Goal: Task Accomplishment & Management: Use online tool/utility

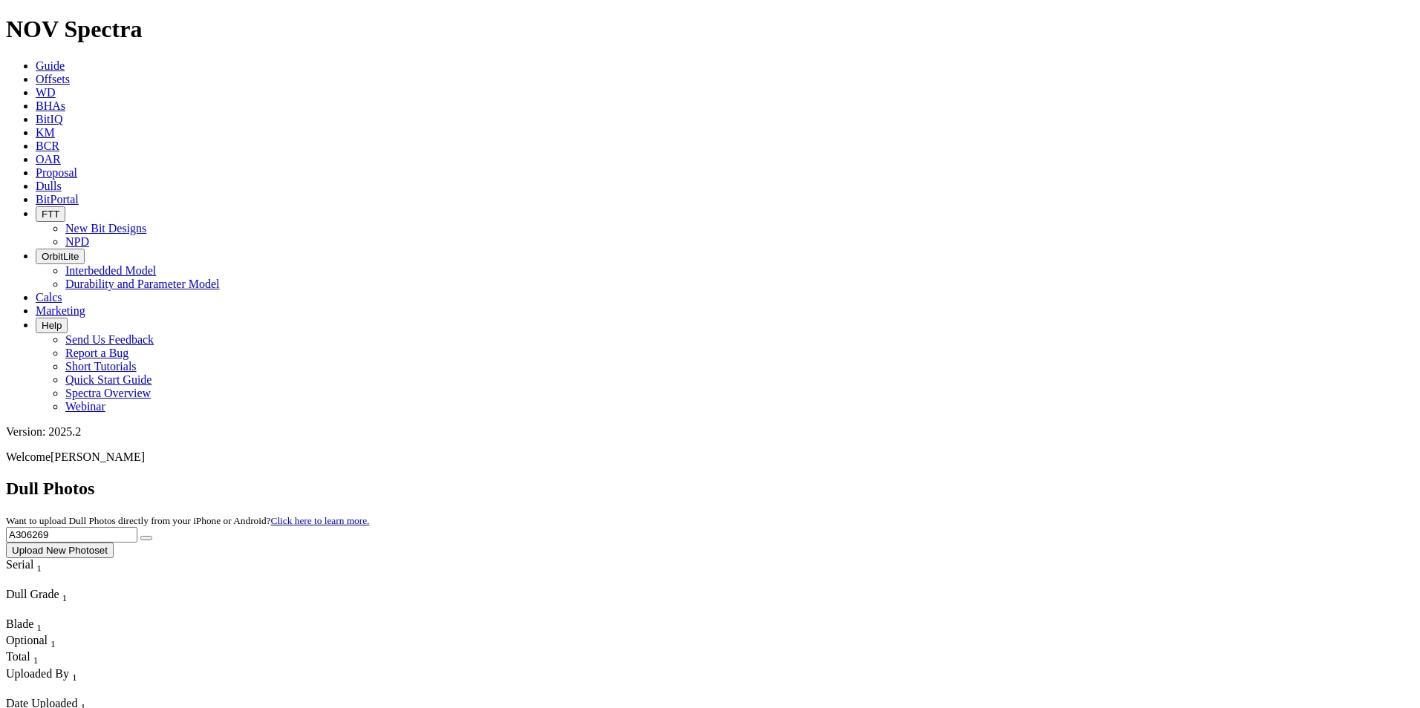
click at [36, 73] on icon at bounding box center [36, 79] width 0 height 13
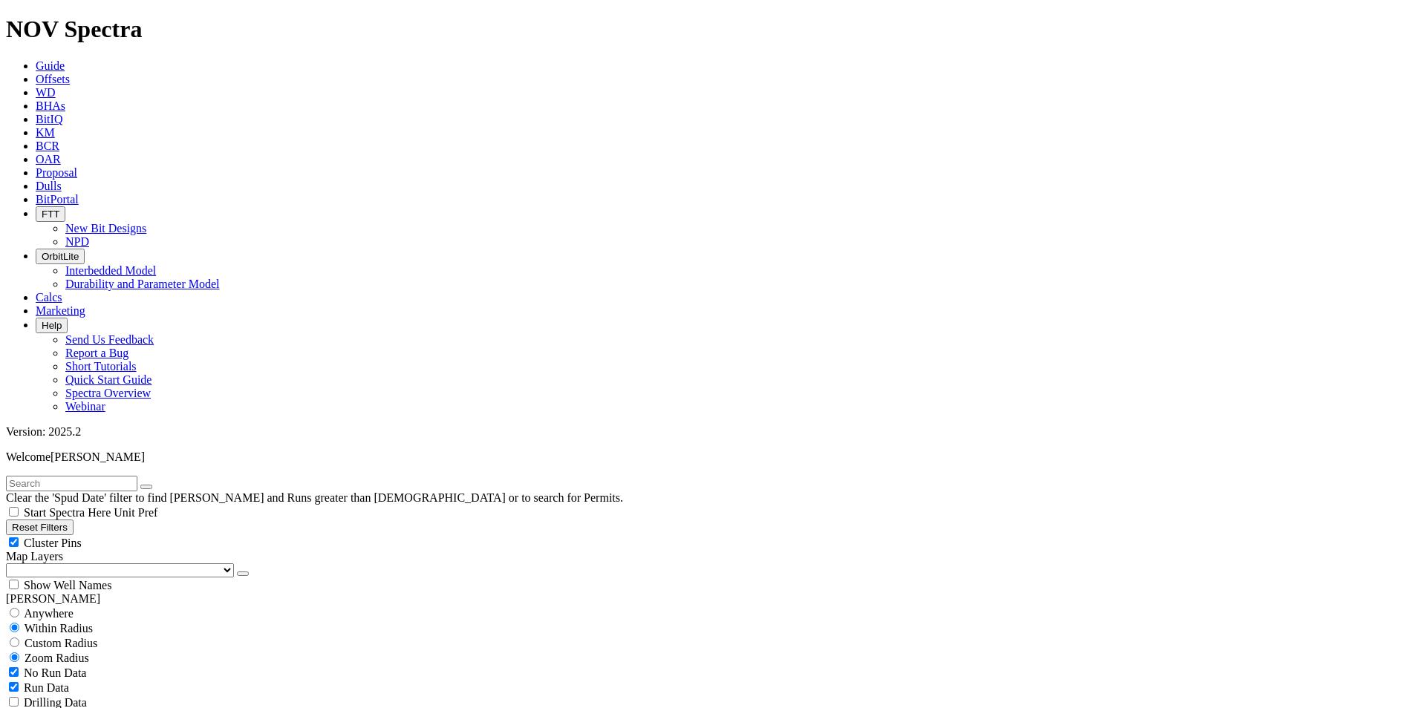
click at [74, 520] on button "Reset Filters" at bounding box center [40, 528] width 68 height 16
click at [63, 564] on select "US Counties [GEOGRAPHIC_DATA], [GEOGRAPHIC_DATA] [GEOGRAPHIC_DATA], [GEOGRAPHIC…" at bounding box center [120, 571] width 228 height 14
drag, startPoint x: 164, startPoint y: 477, endPoint x: 154, endPoint y: 491, distance: 16.5
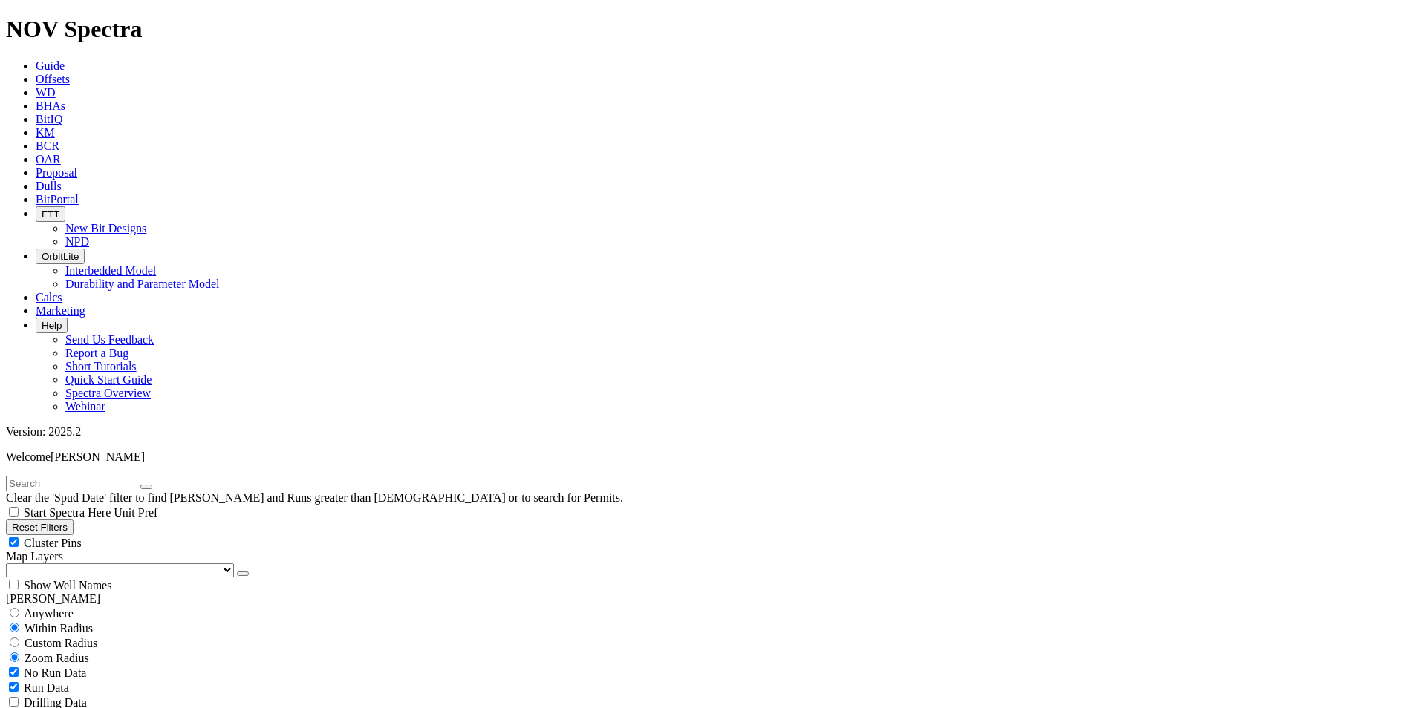
select select "7.875"
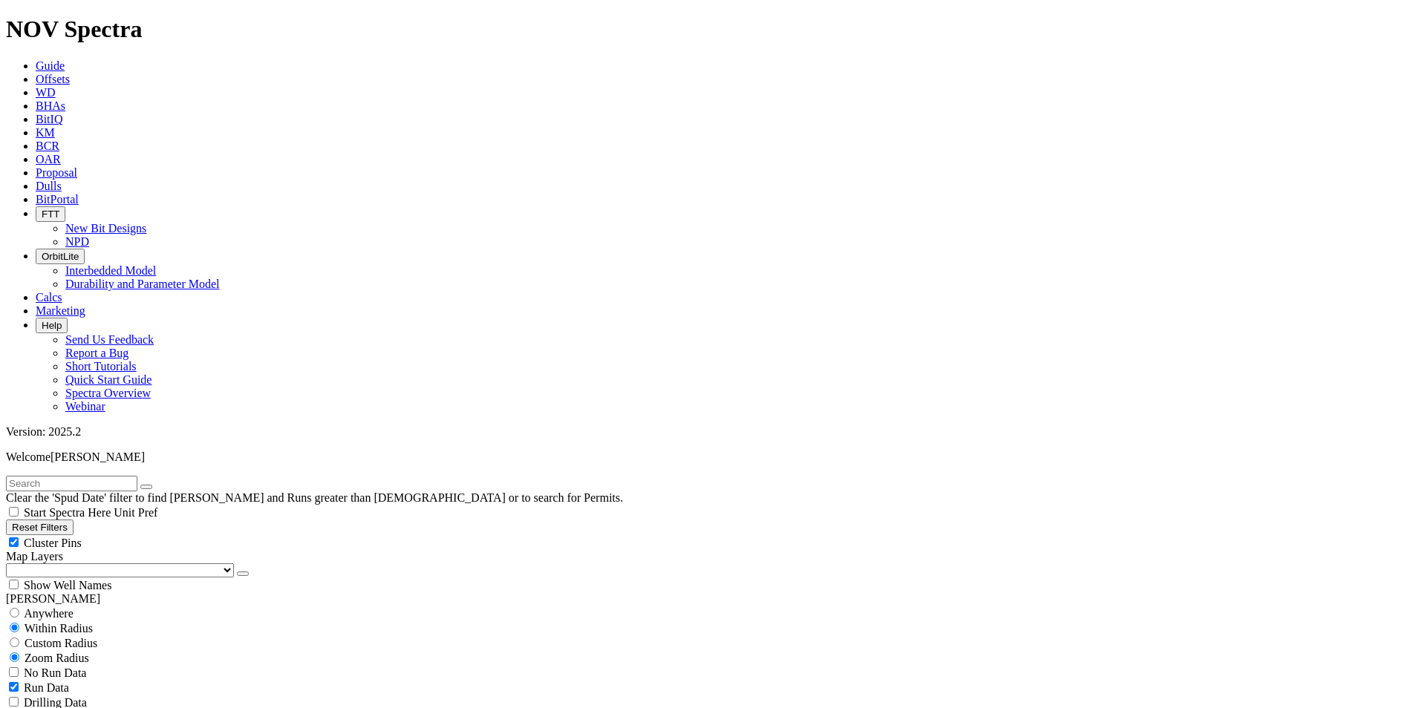
checkbox input "false"
select select "? number:7.875 ?"
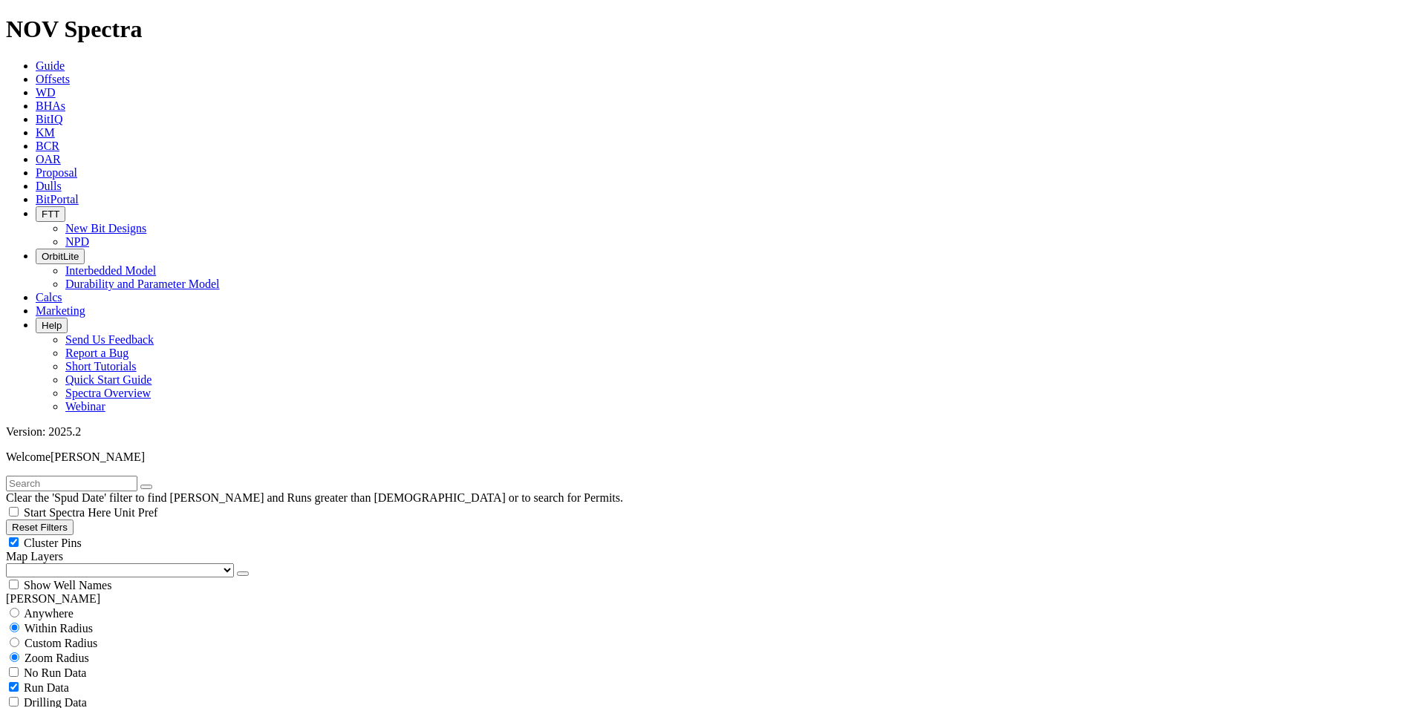
type input "9000"
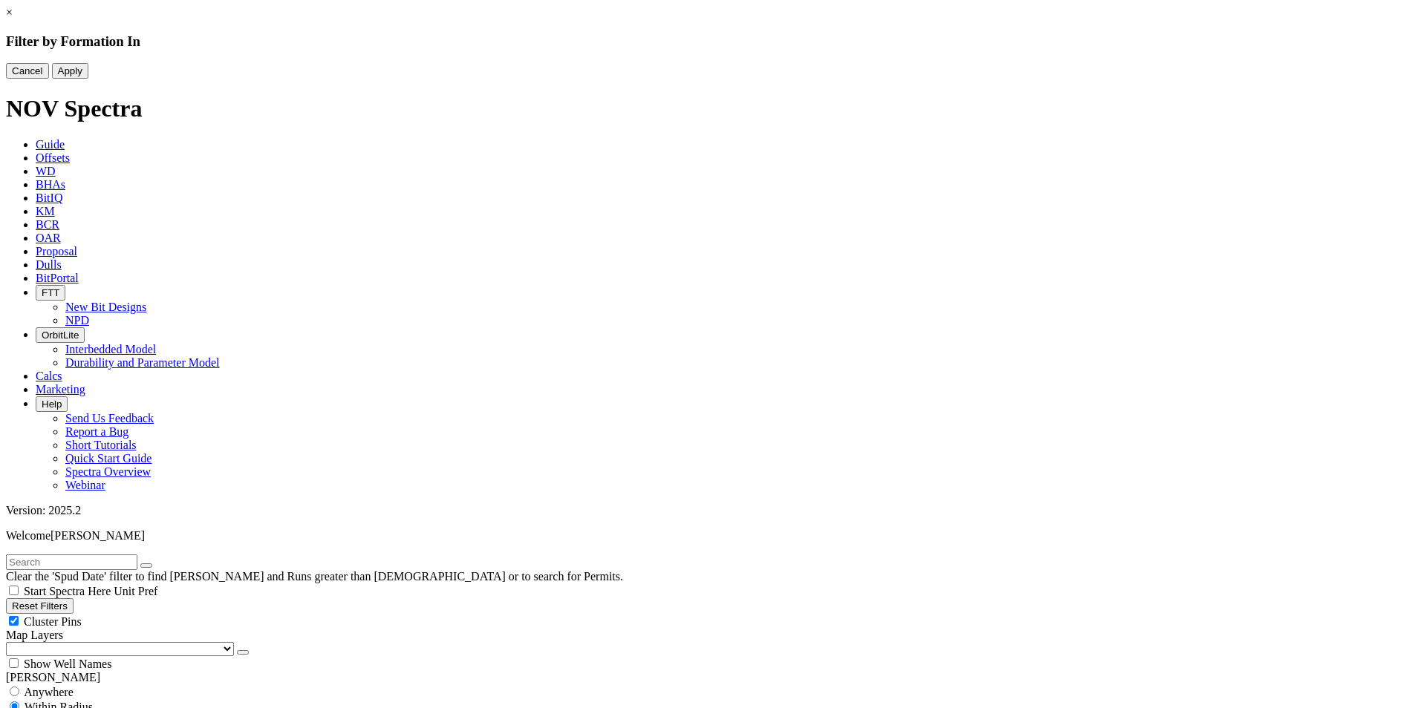
click at [13, 19] on link "×" at bounding box center [9, 12] width 7 height 13
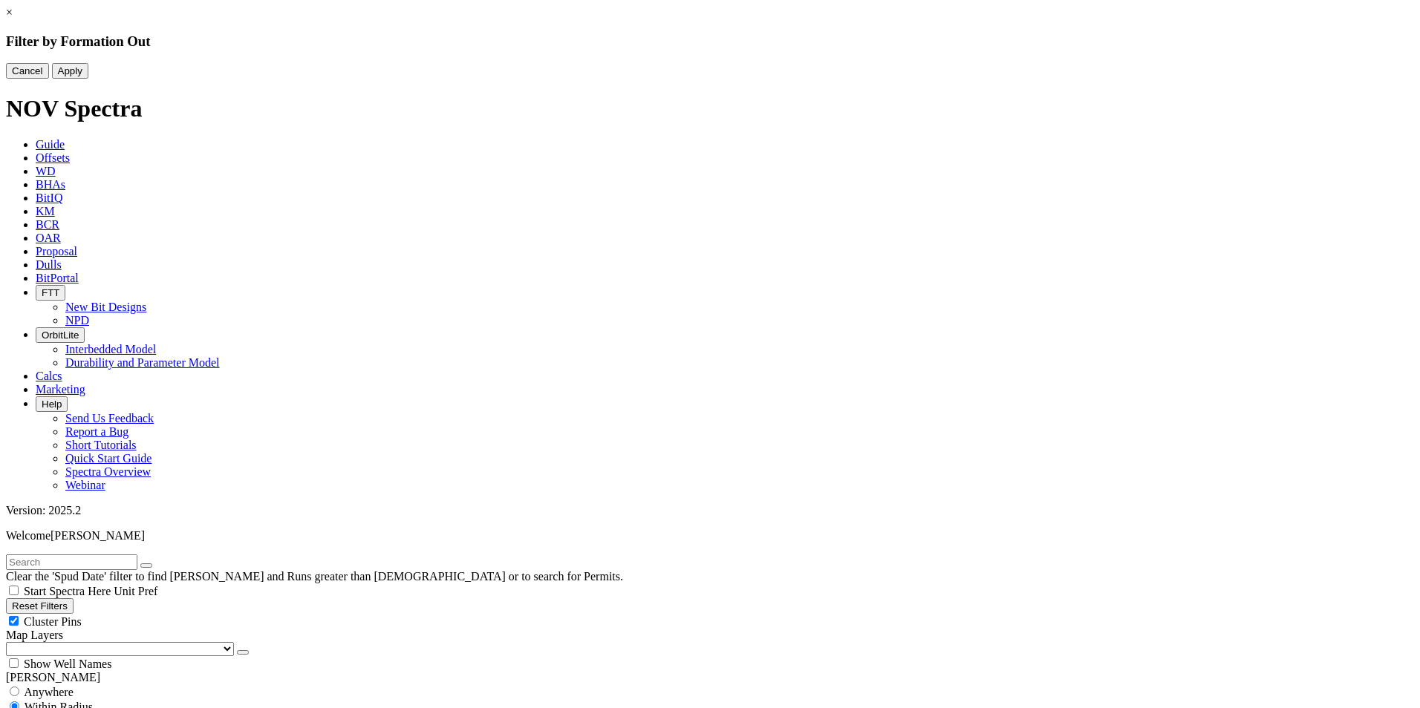
click at [13, 19] on link "×" at bounding box center [9, 12] width 7 height 13
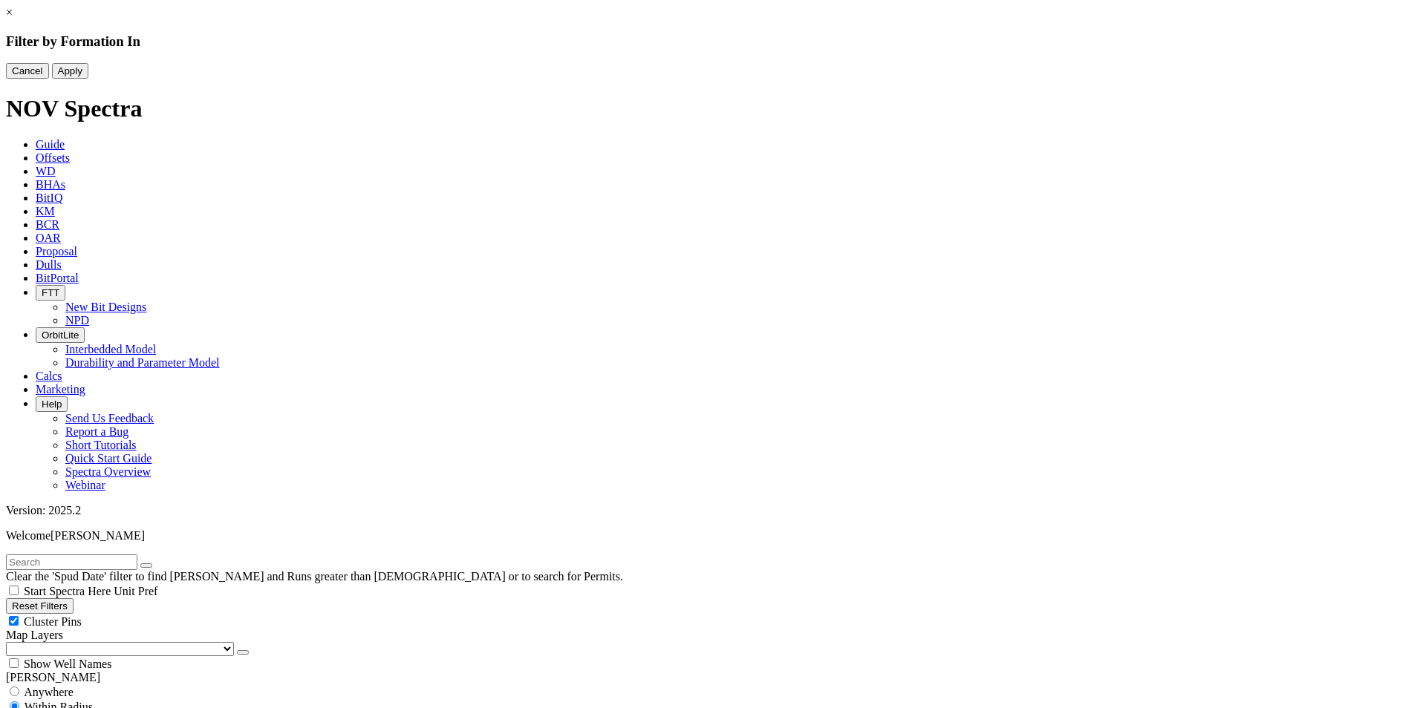
click at [13, 19] on link "×" at bounding box center [9, 12] width 7 height 13
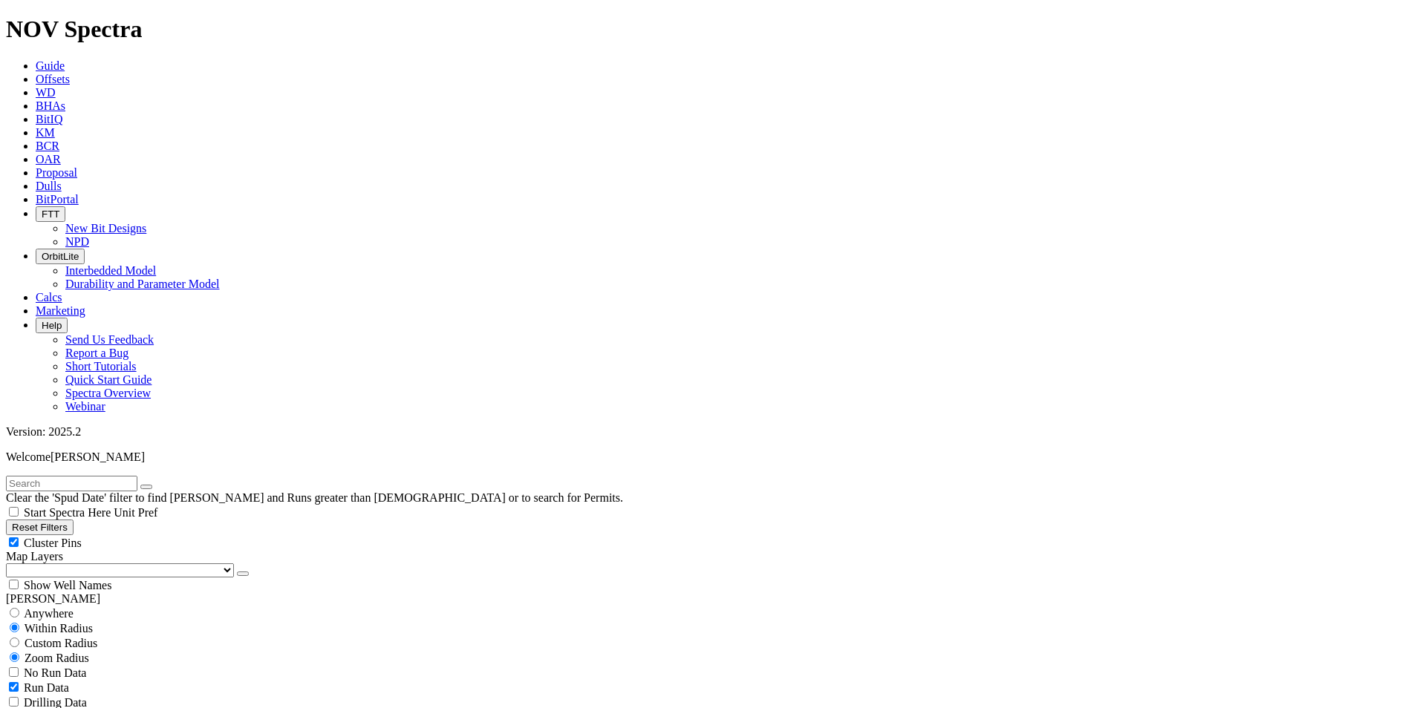
scroll to position [956, 0]
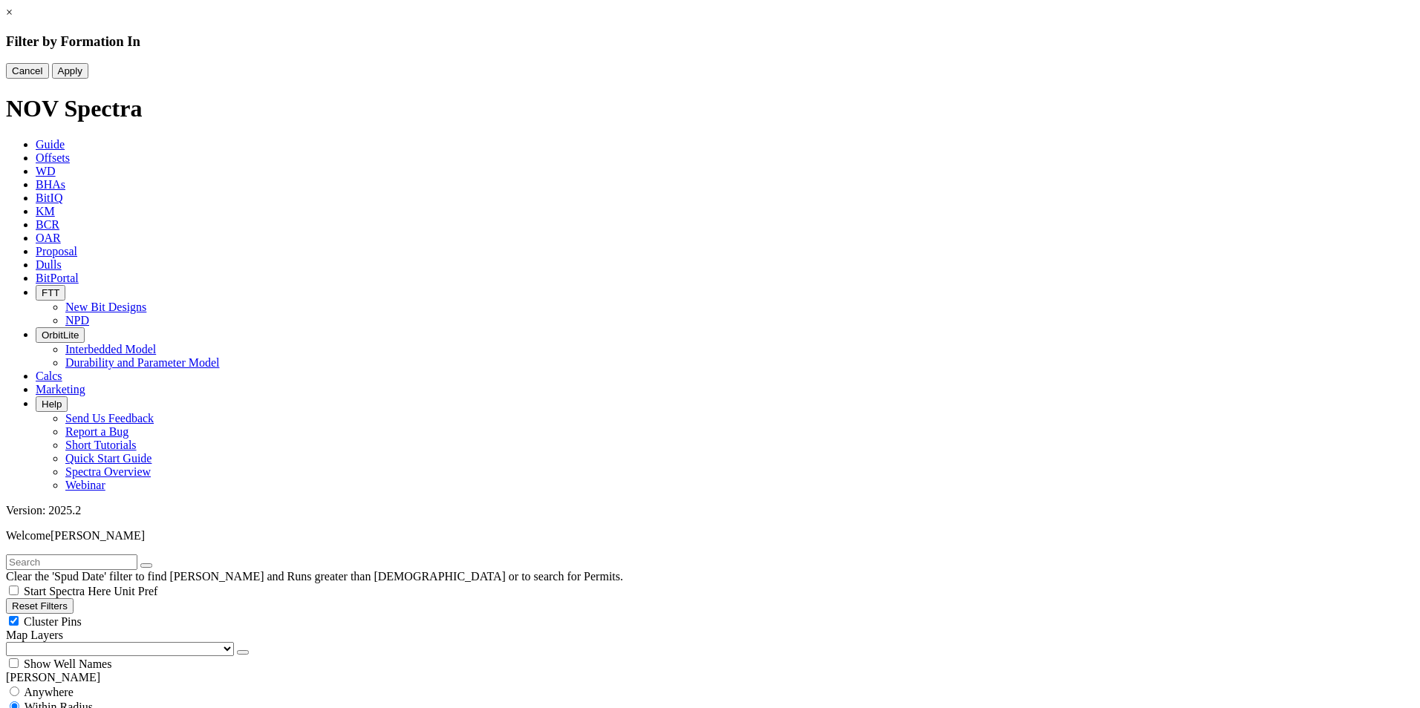
click at [632, 63] on div at bounding box center [710, 63] width 1408 height 0
click at [633, 63] on div at bounding box center [710, 63] width 1408 height 0
click at [49, 79] on button "Cancel" at bounding box center [27, 71] width 43 height 16
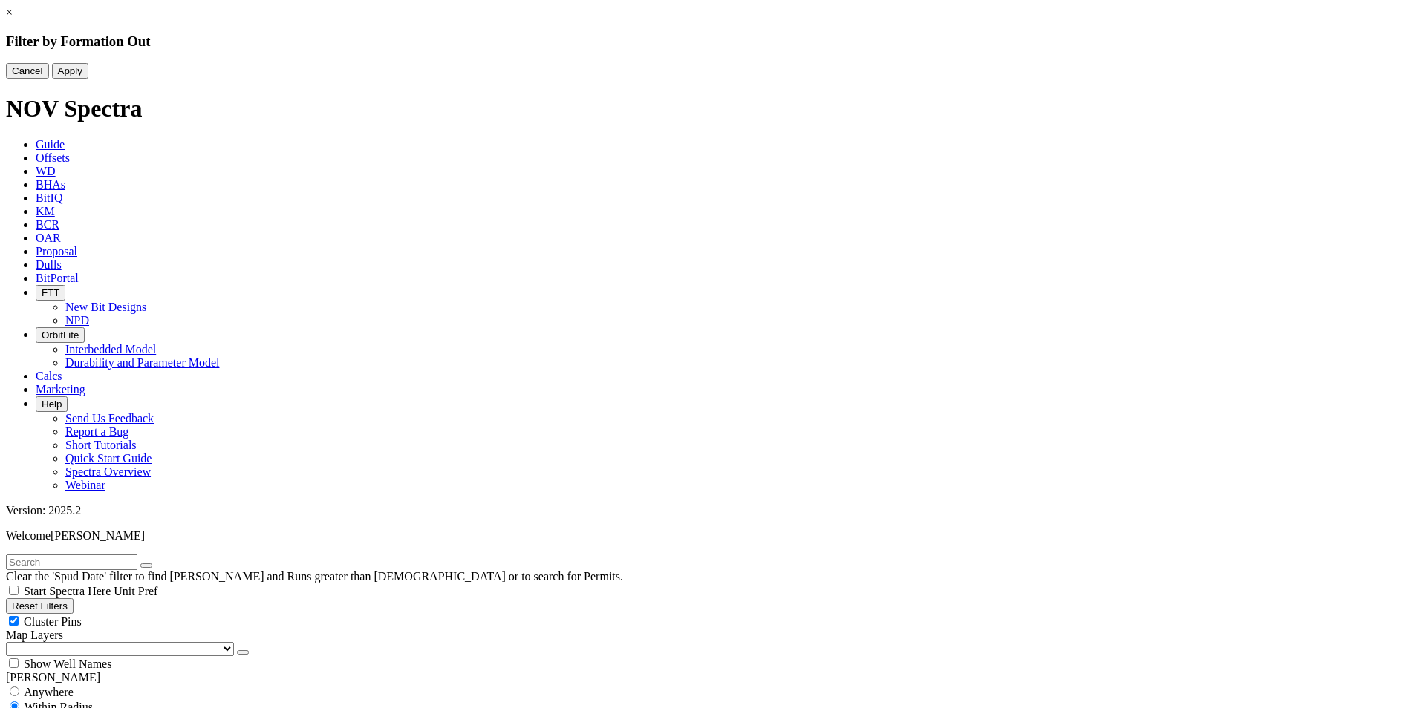
click at [49, 79] on button "Cancel" at bounding box center [27, 71] width 43 height 16
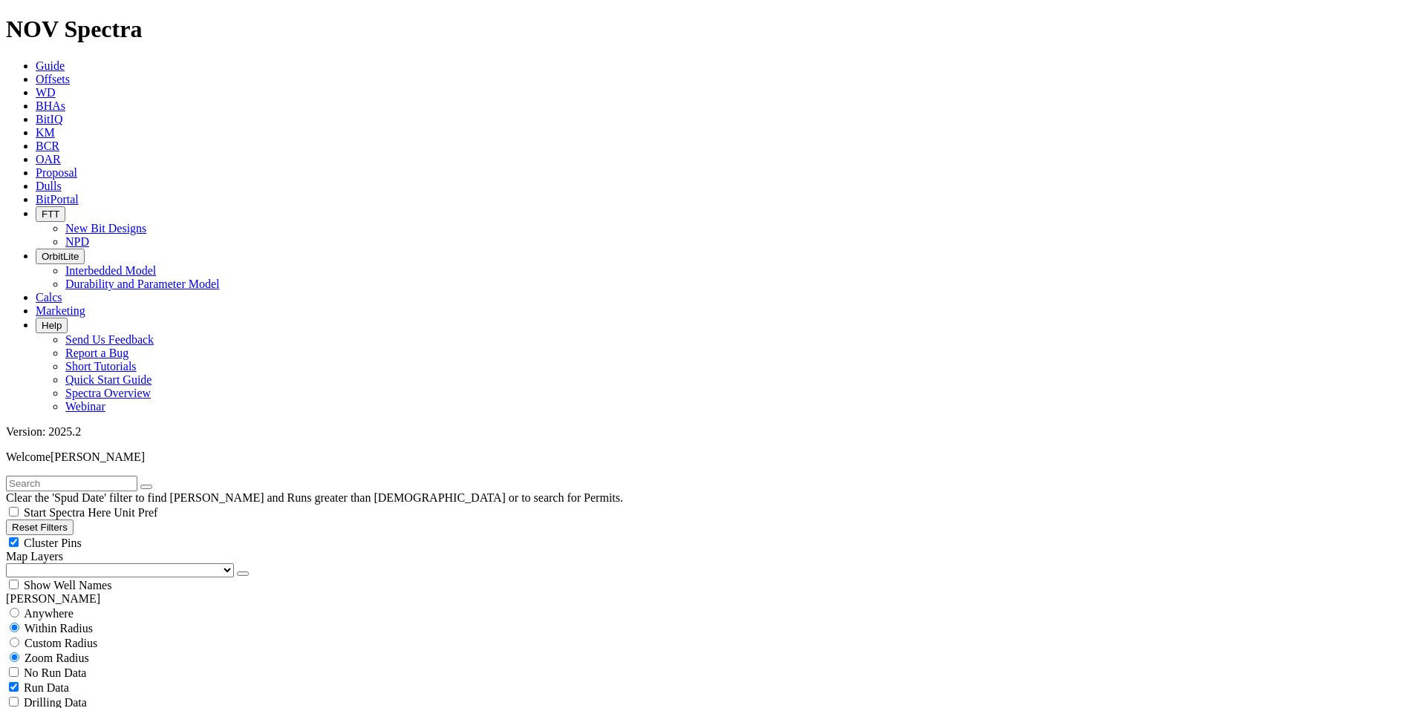
scroll to position [584, 0]
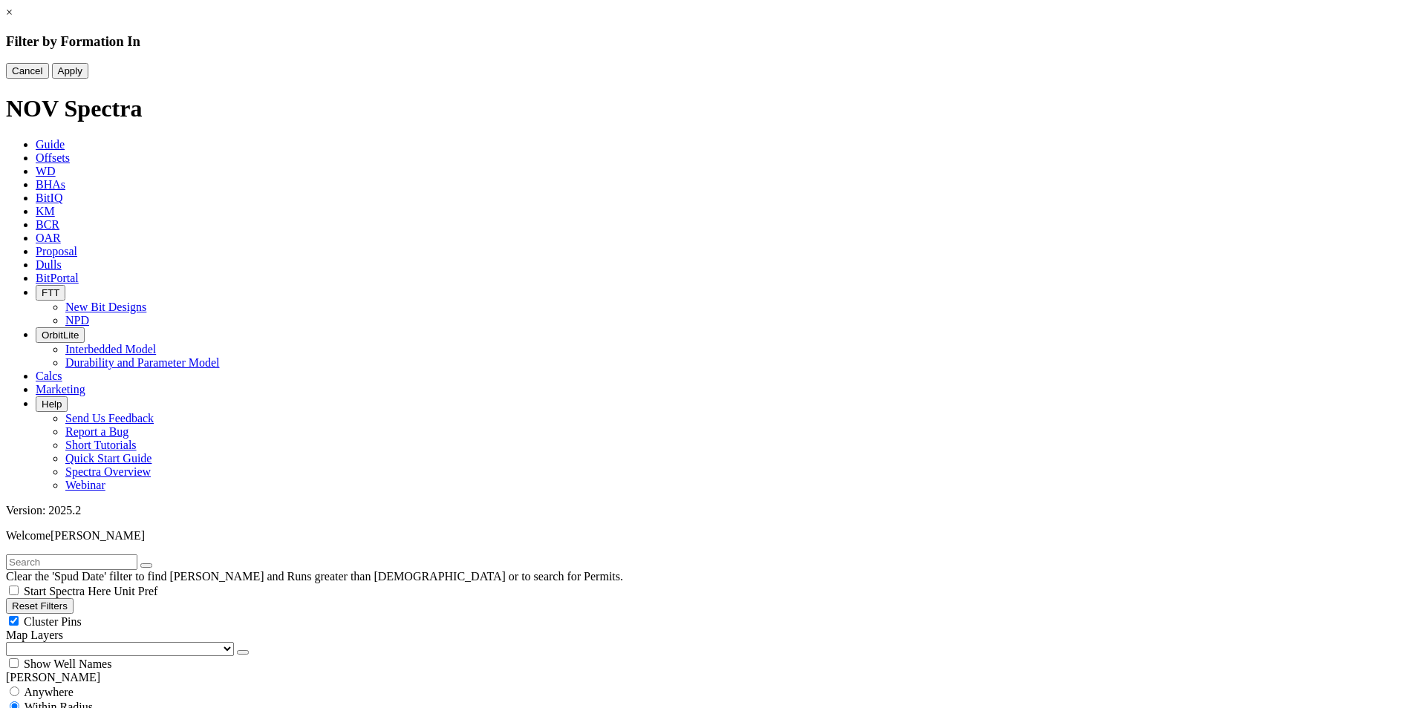
click at [13, 19] on link "×" at bounding box center [9, 12] width 7 height 13
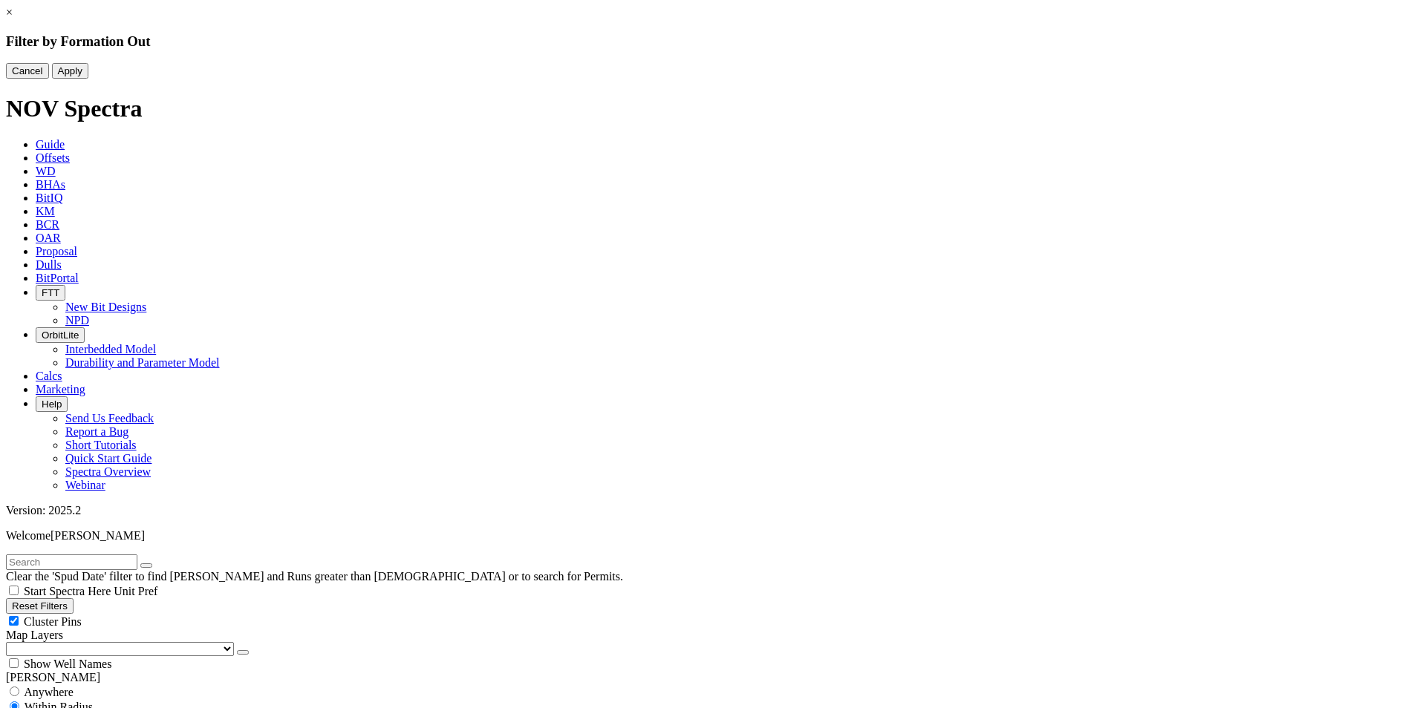
click at [13, 19] on link "×" at bounding box center [9, 12] width 7 height 13
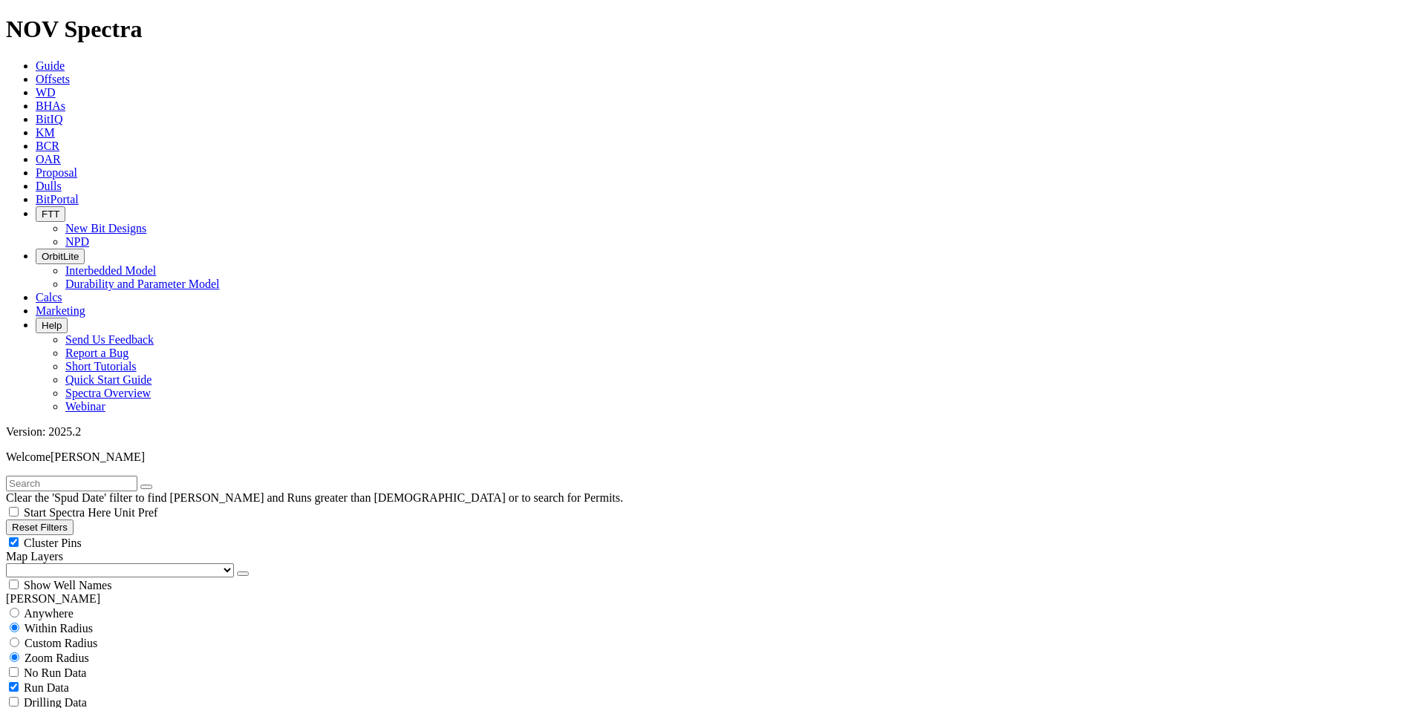
scroll to position [148, 0]
select select
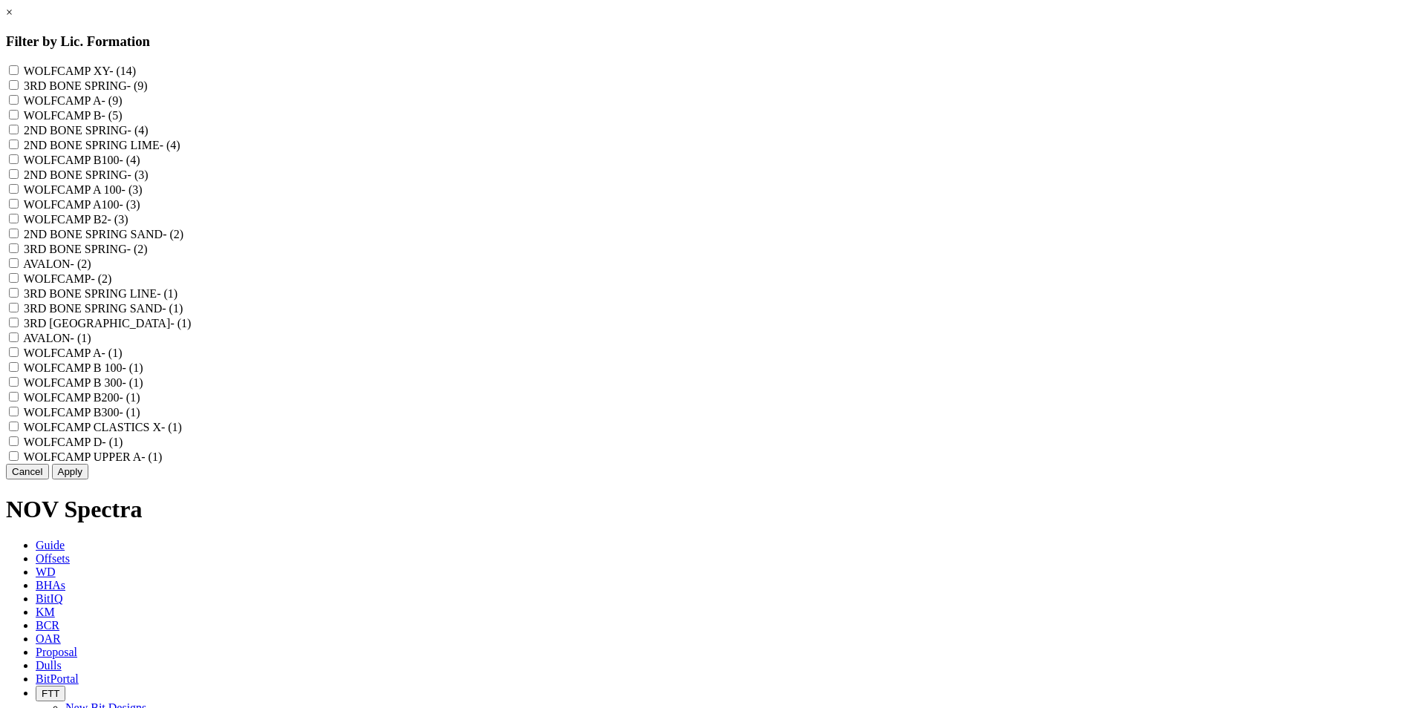
click at [19, 268] on input "AVALON - (2)" at bounding box center [14, 263] width 10 height 10
checkbox input "true"
click at [19, 342] on "AVALON - (1)" at bounding box center [14, 338] width 10 height 10
checkbox "true"
click at [88, 480] on button "Apply" at bounding box center [70, 472] width 36 height 16
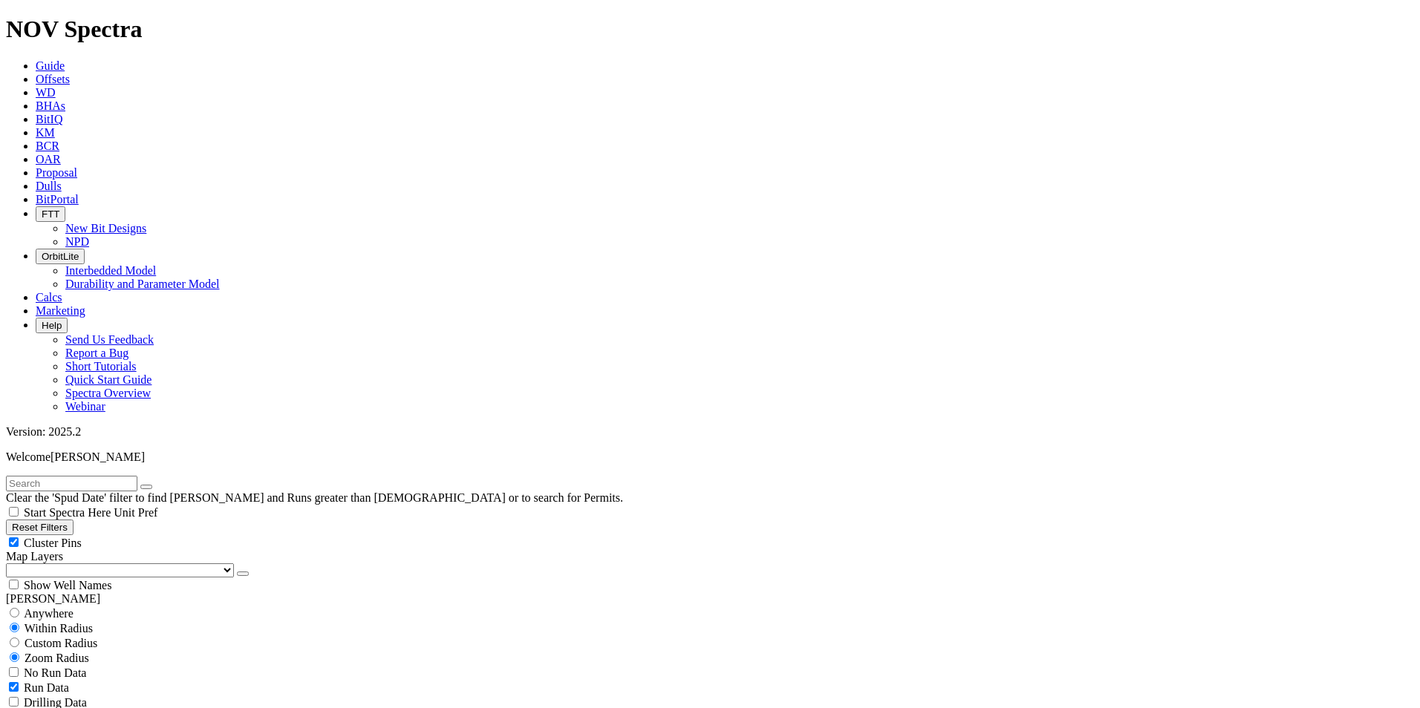
scroll to position [817, 0]
drag, startPoint x: 96, startPoint y: 495, endPoint x: 83, endPoint y: 495, distance: 12.6
type input "8000"
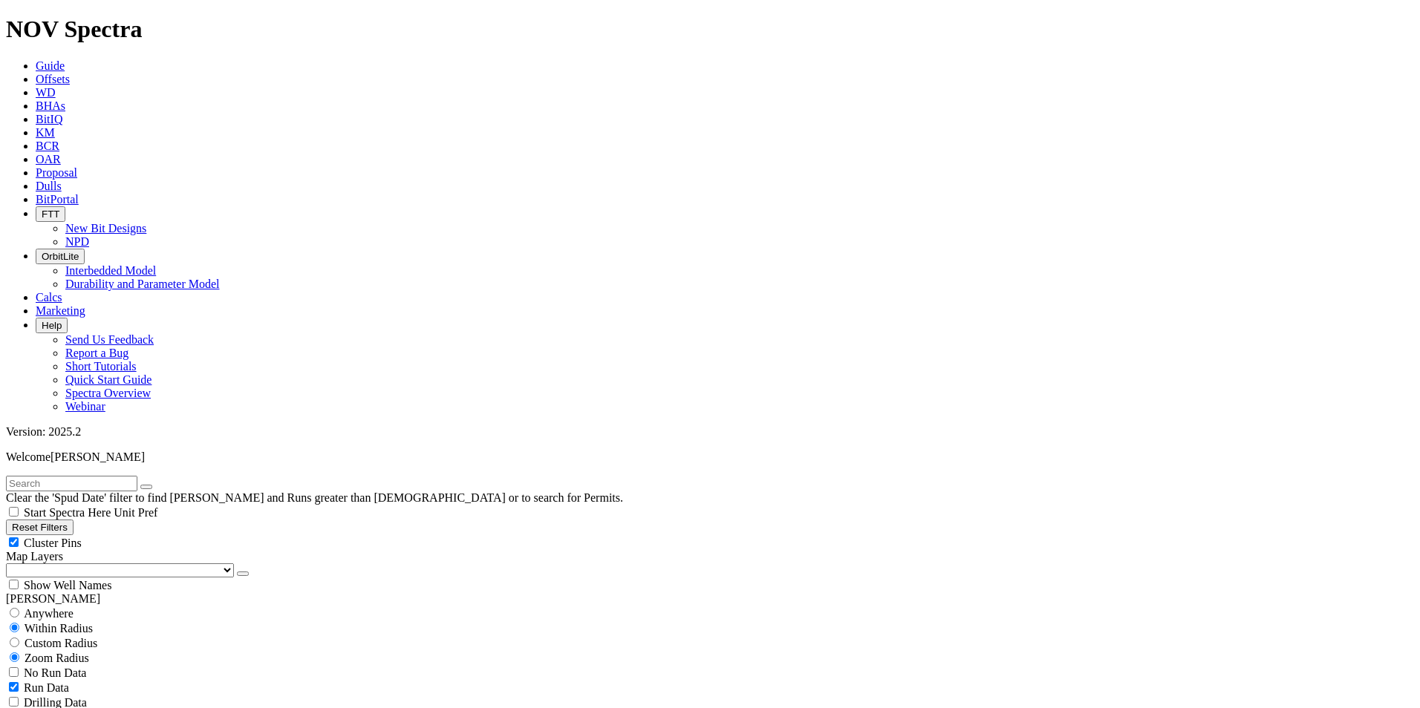
type input "8/19/2"
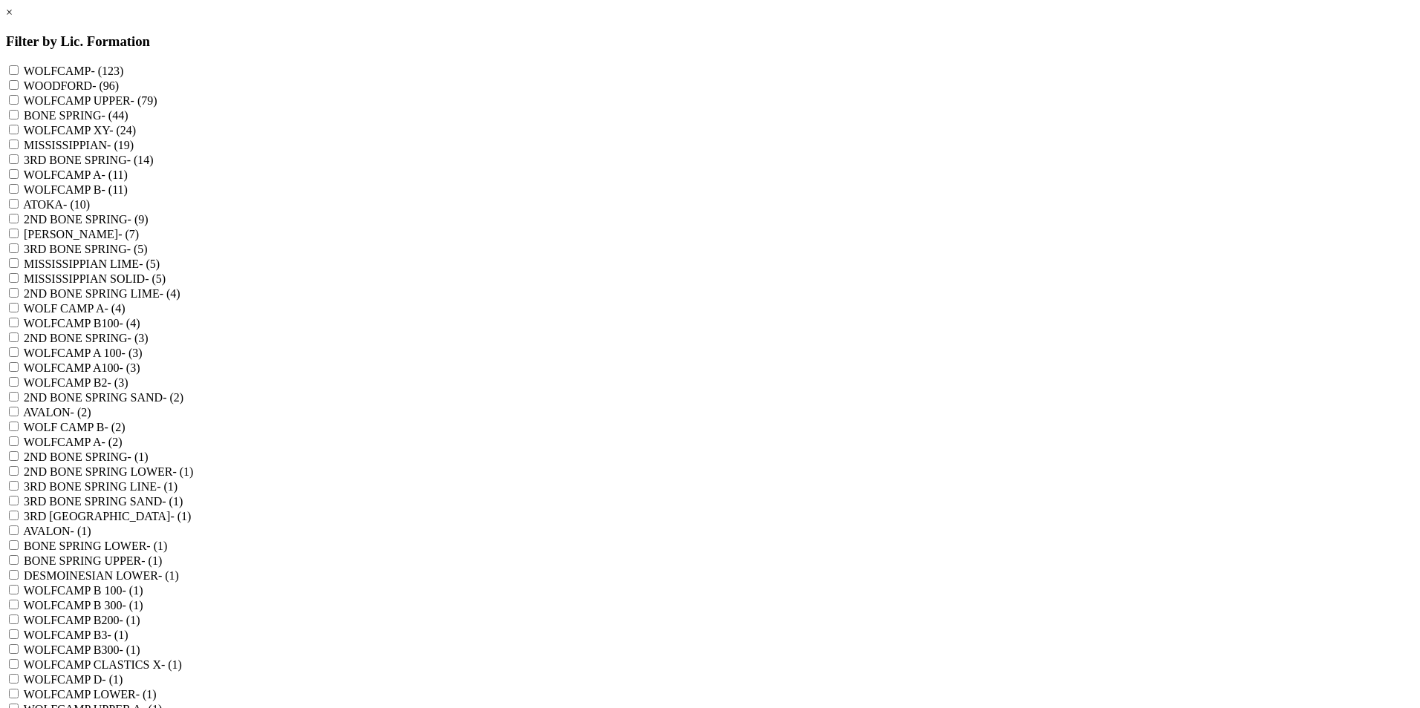
click at [19, 417] on input "AVALON - (2)" at bounding box center [14, 412] width 10 height 10
checkbox input "true"
click at [19, 535] on "AVALON - (1)" at bounding box center [14, 531] width 10 height 10
checkbox "true"
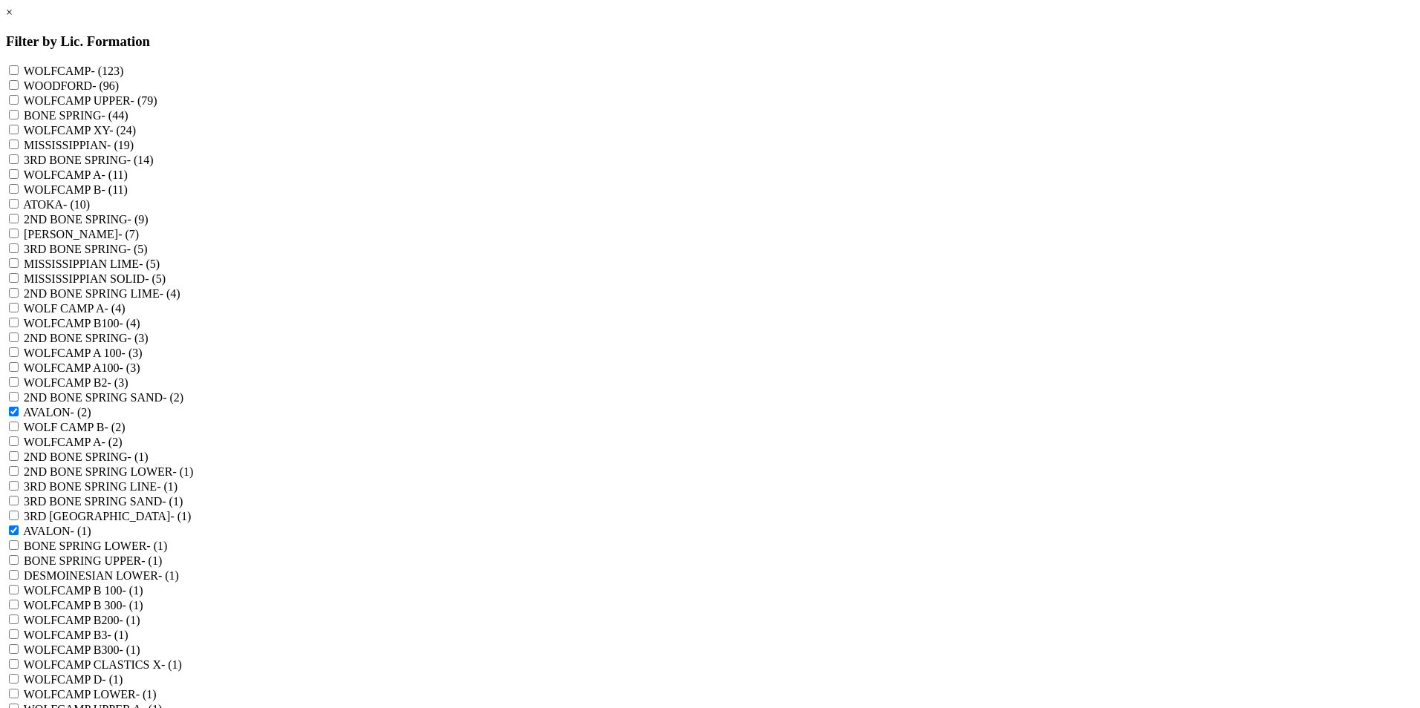
scroll to position [331, 0]
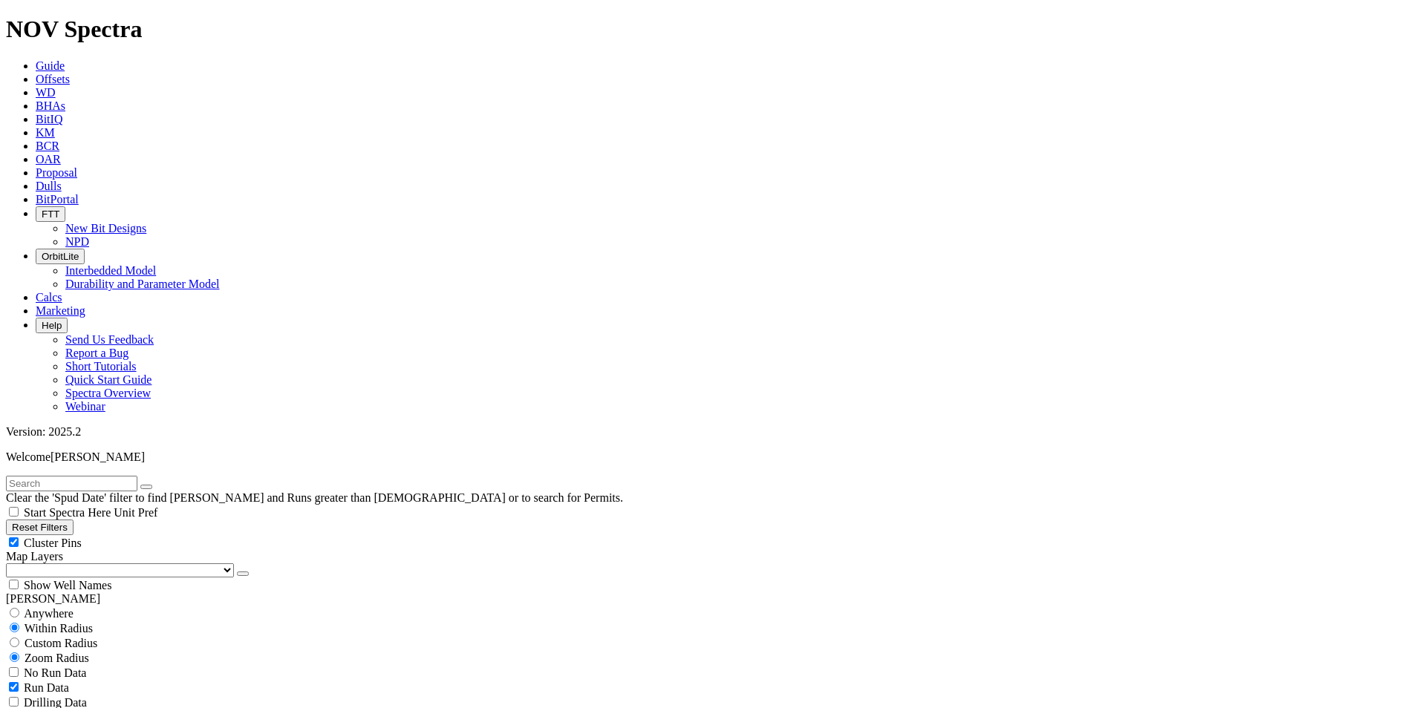
scroll to position [668, 0]
click at [74, 520] on button "Reset Filters" at bounding box center [40, 528] width 68 height 16
checkbox input "true"
type input "[DATE]"
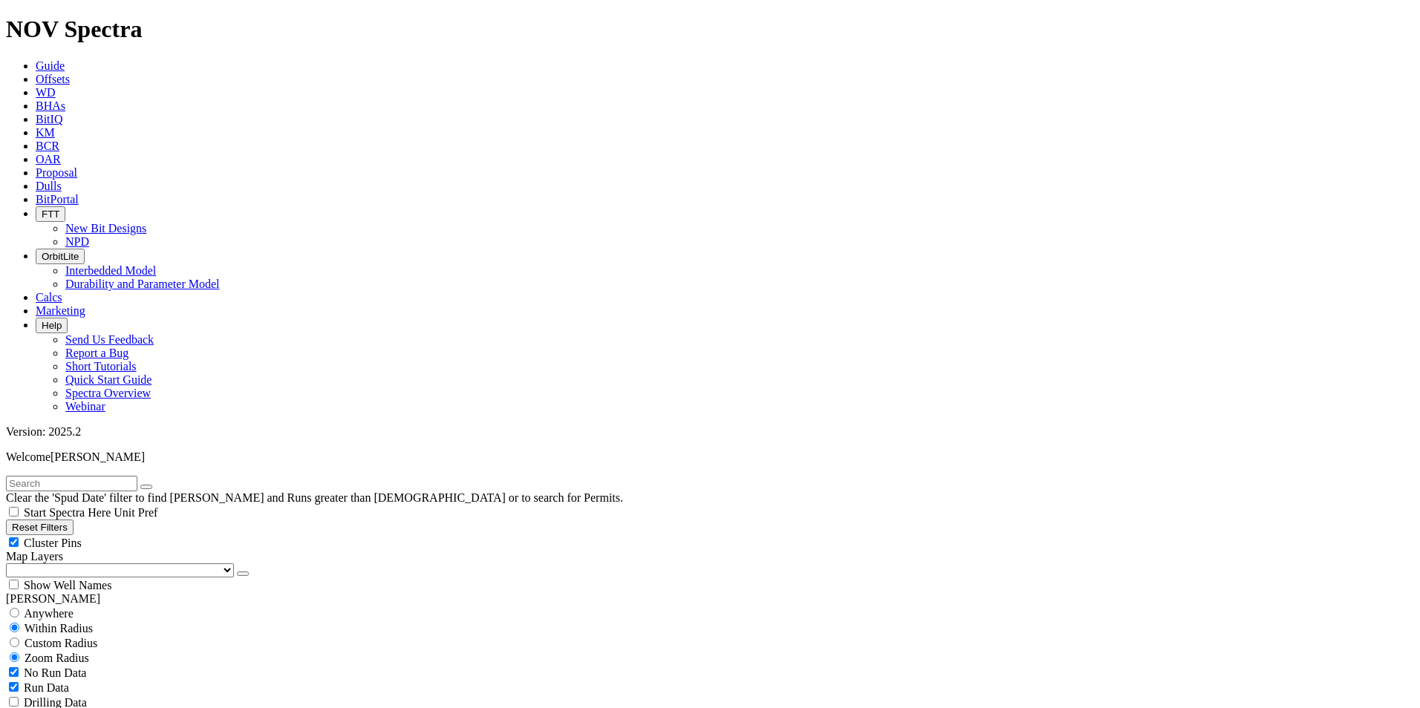
select select
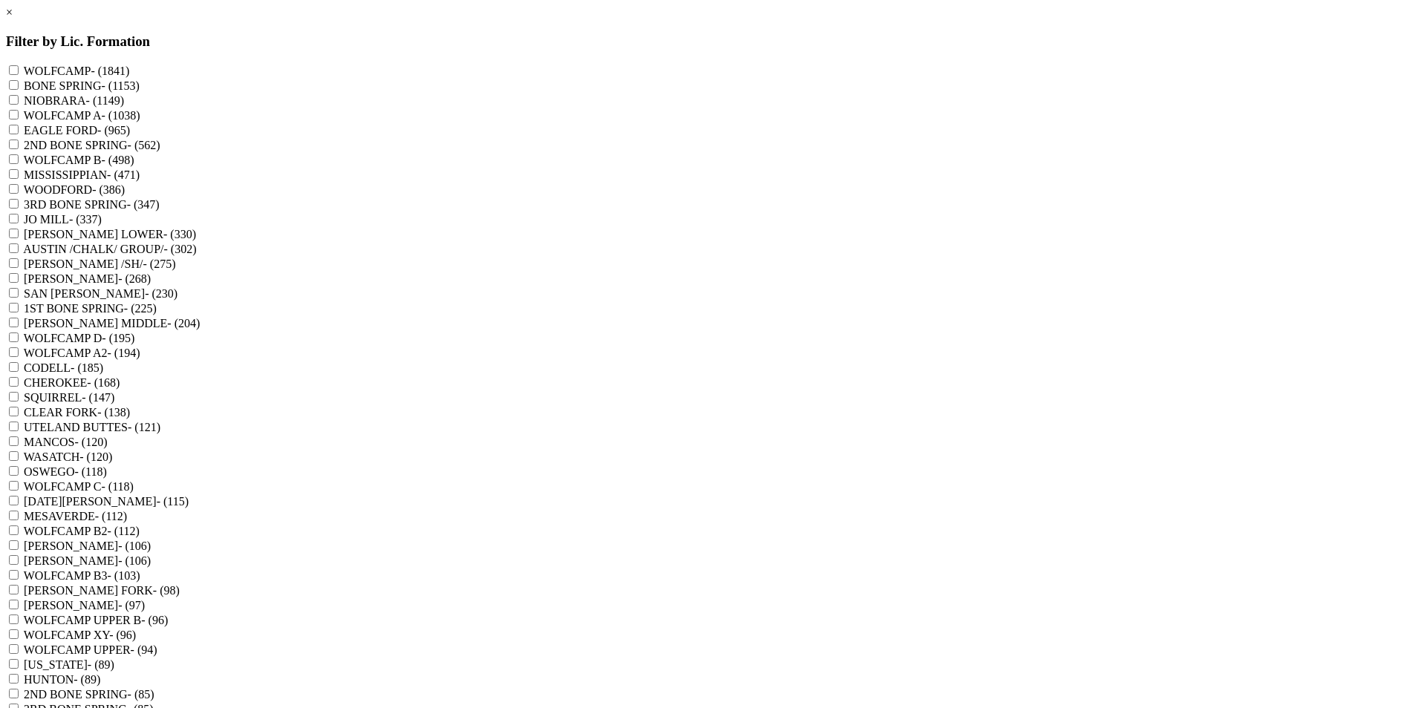
scroll to position [965, 0]
checkbox input "true"
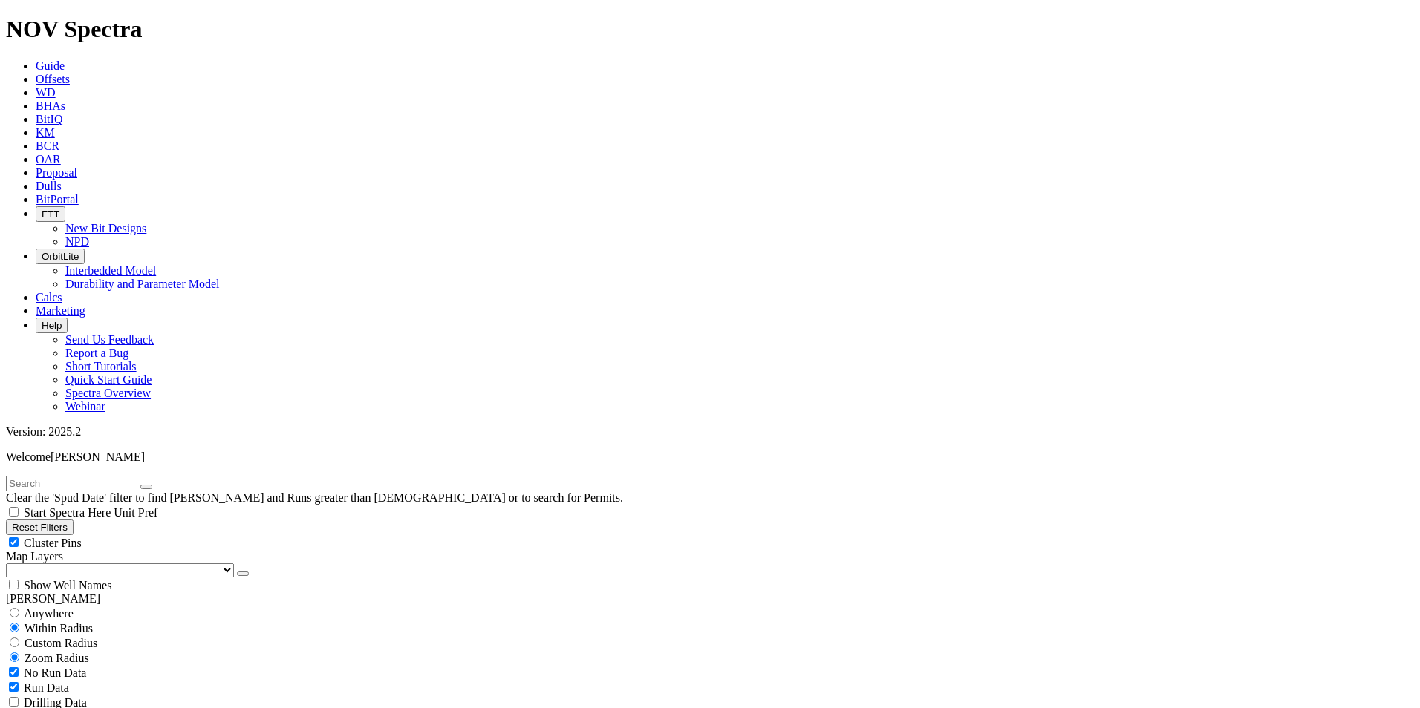
scroll to position [223, 0]
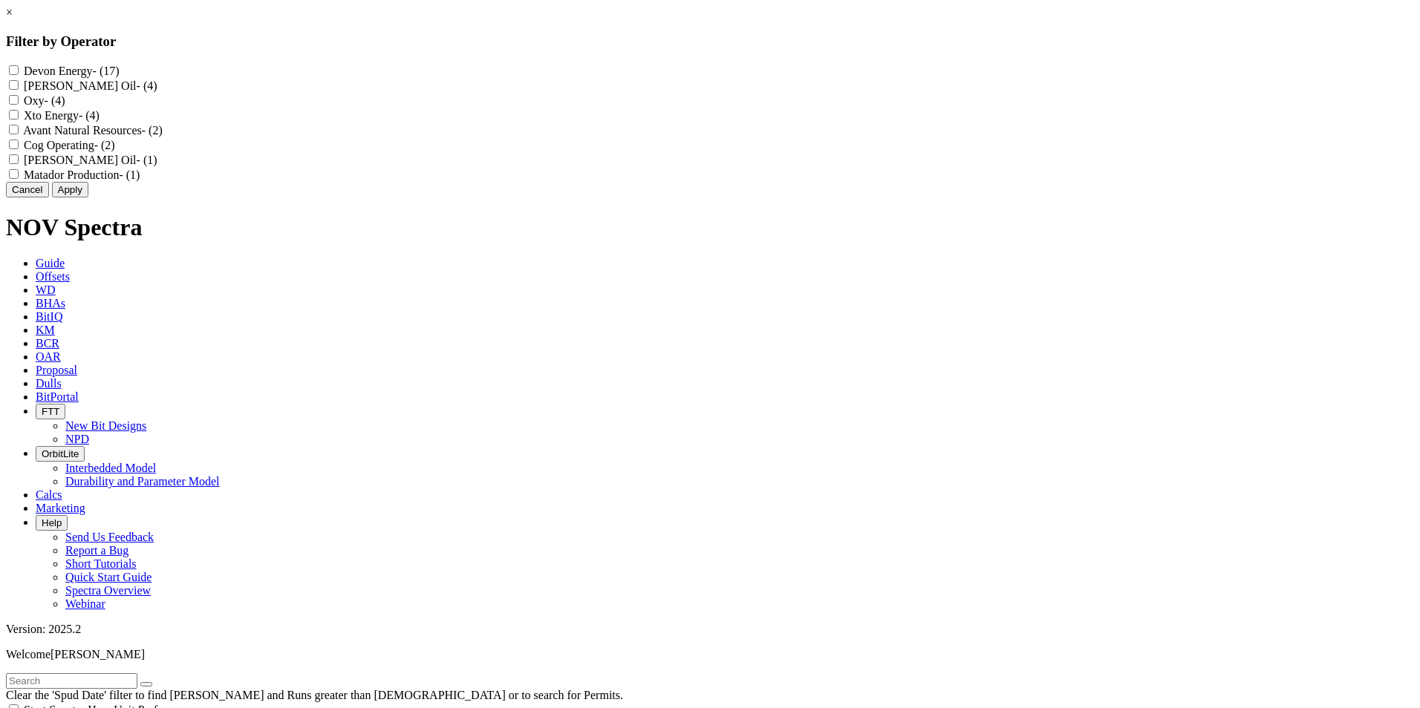
click at [120, 74] on label "Devon Energy - (17)" at bounding box center [72, 71] width 96 height 13
click at [19, 74] on Energy "Devon Energy - (17)" at bounding box center [14, 70] width 10 height 10
checkbox Energy "true"
click at [88, 197] on button "Apply" at bounding box center [70, 190] width 36 height 16
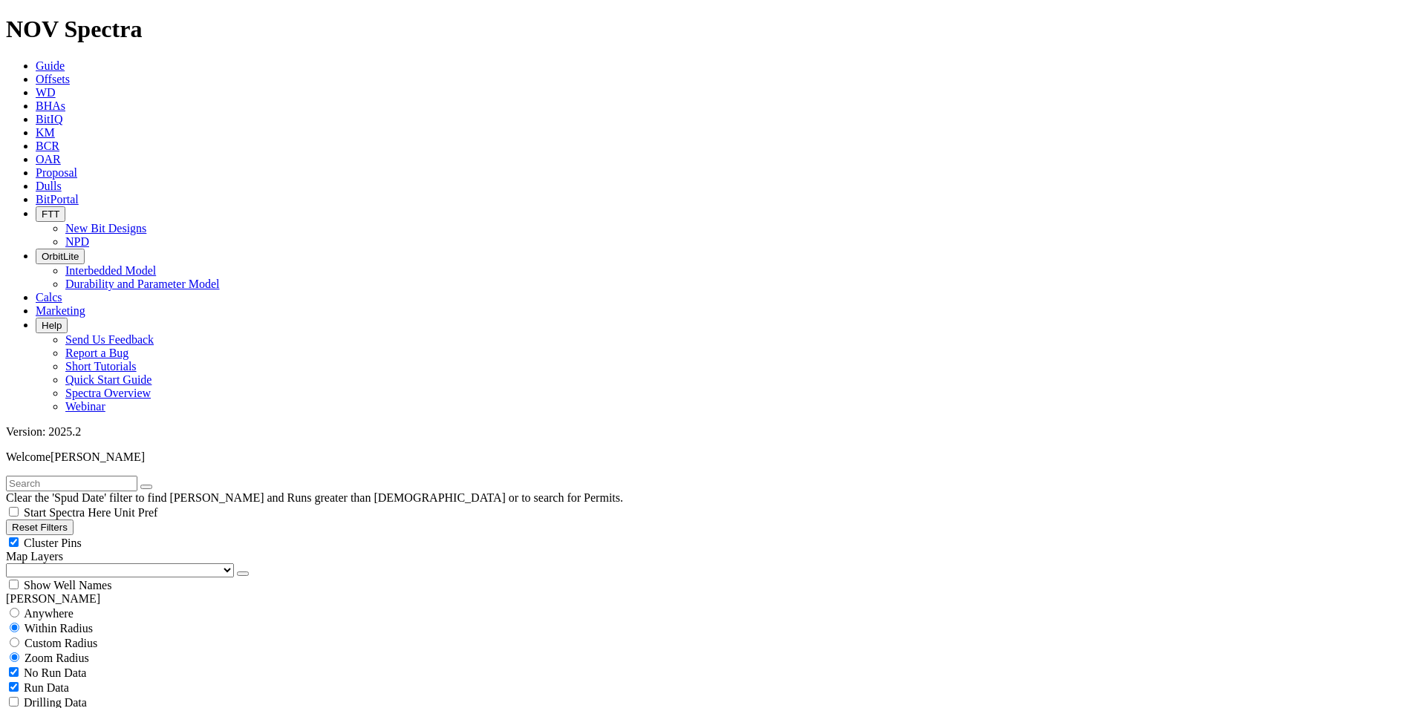
scroll to position [371, 0]
select select "7.875"
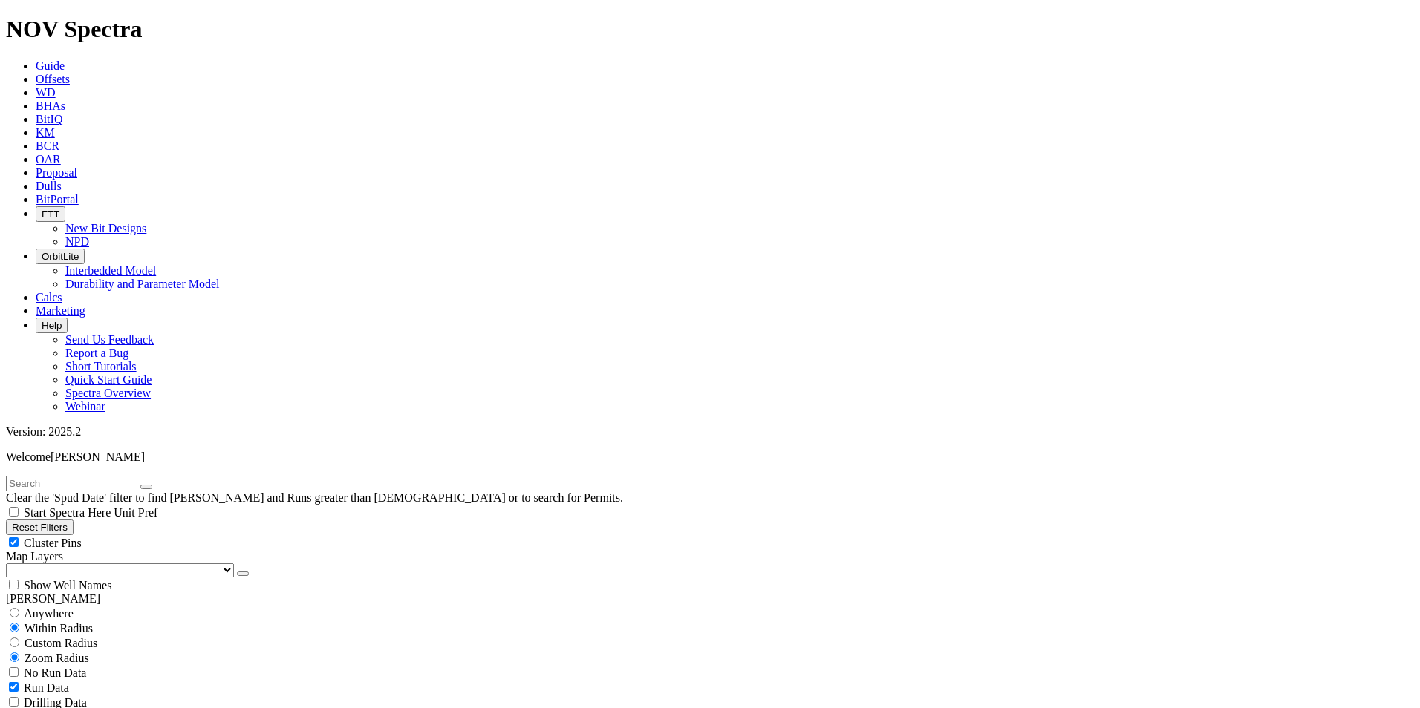
checkbox input "false"
select select "? number:7.875 ?"
select select
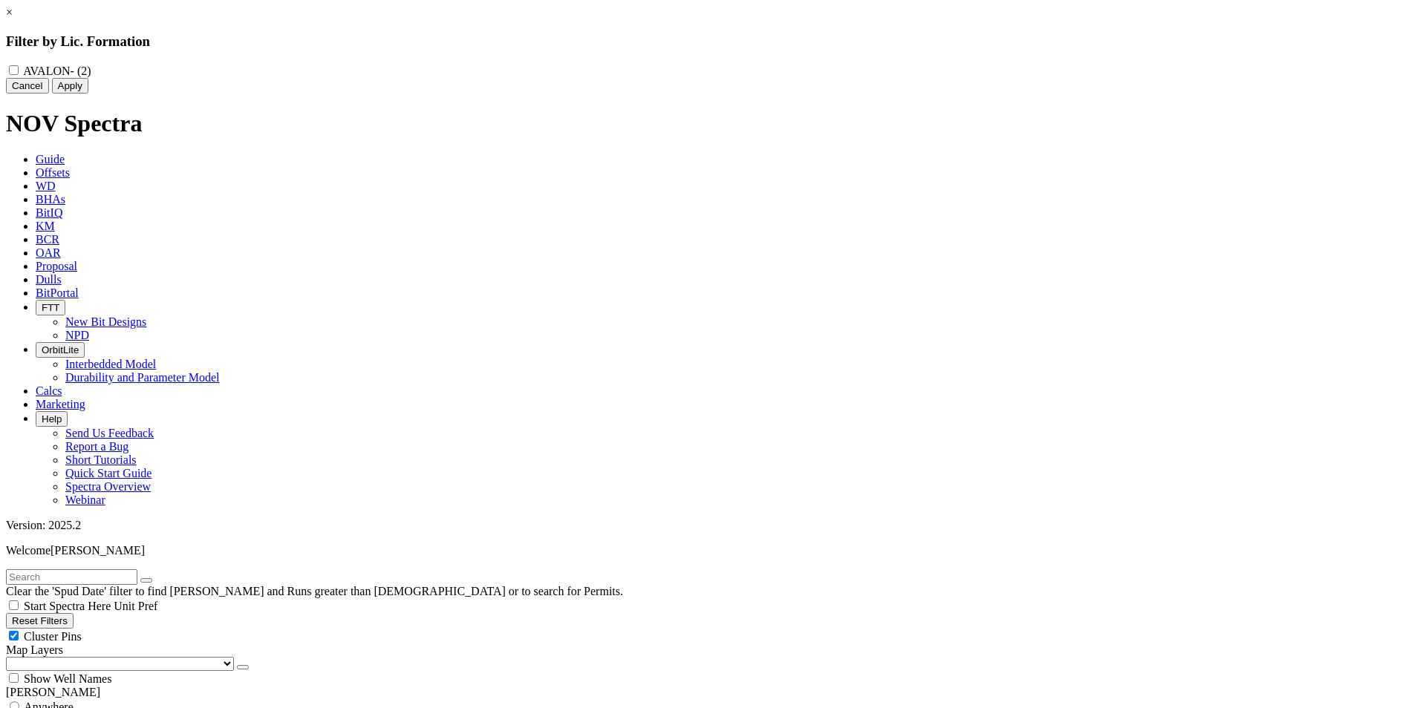
click at [13, 19] on link "×" at bounding box center [9, 12] width 7 height 13
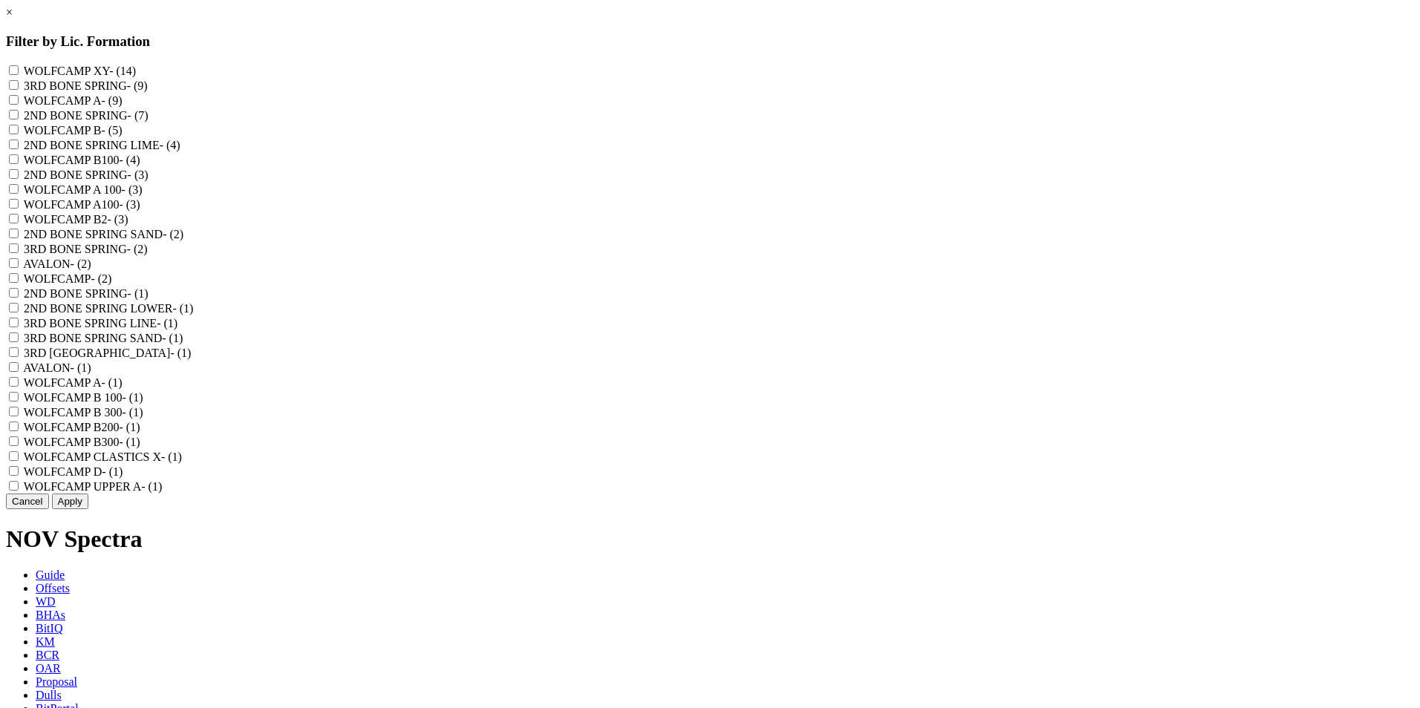
click at [19, 268] on input "AVALON - (2)" at bounding box center [14, 263] width 10 height 10
checkbox input "true"
click at [19, 372] on "AVALON - (1)" at bounding box center [14, 367] width 10 height 10
checkbox "true"
click at [88, 509] on button "Apply" at bounding box center [70, 502] width 36 height 16
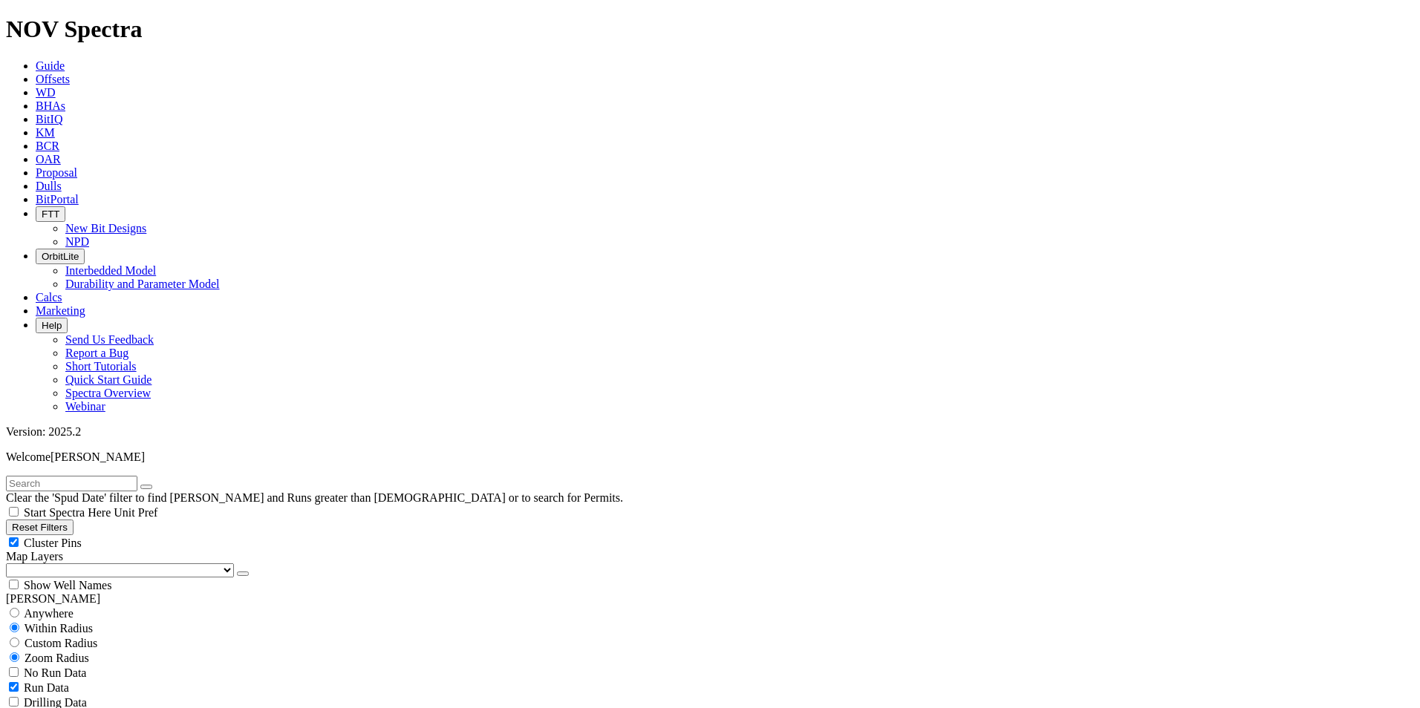
scroll to position [1039, 0]
type input "9000"
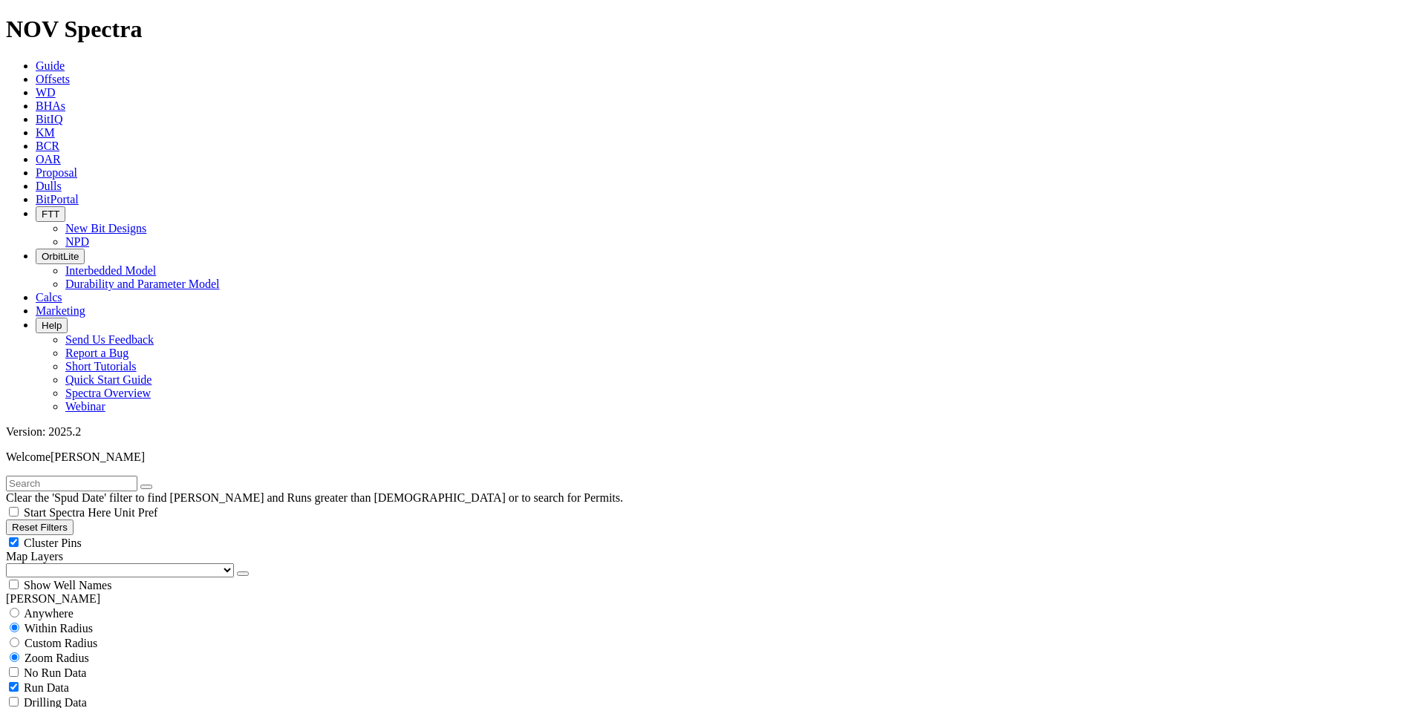
scroll to position [297, 0]
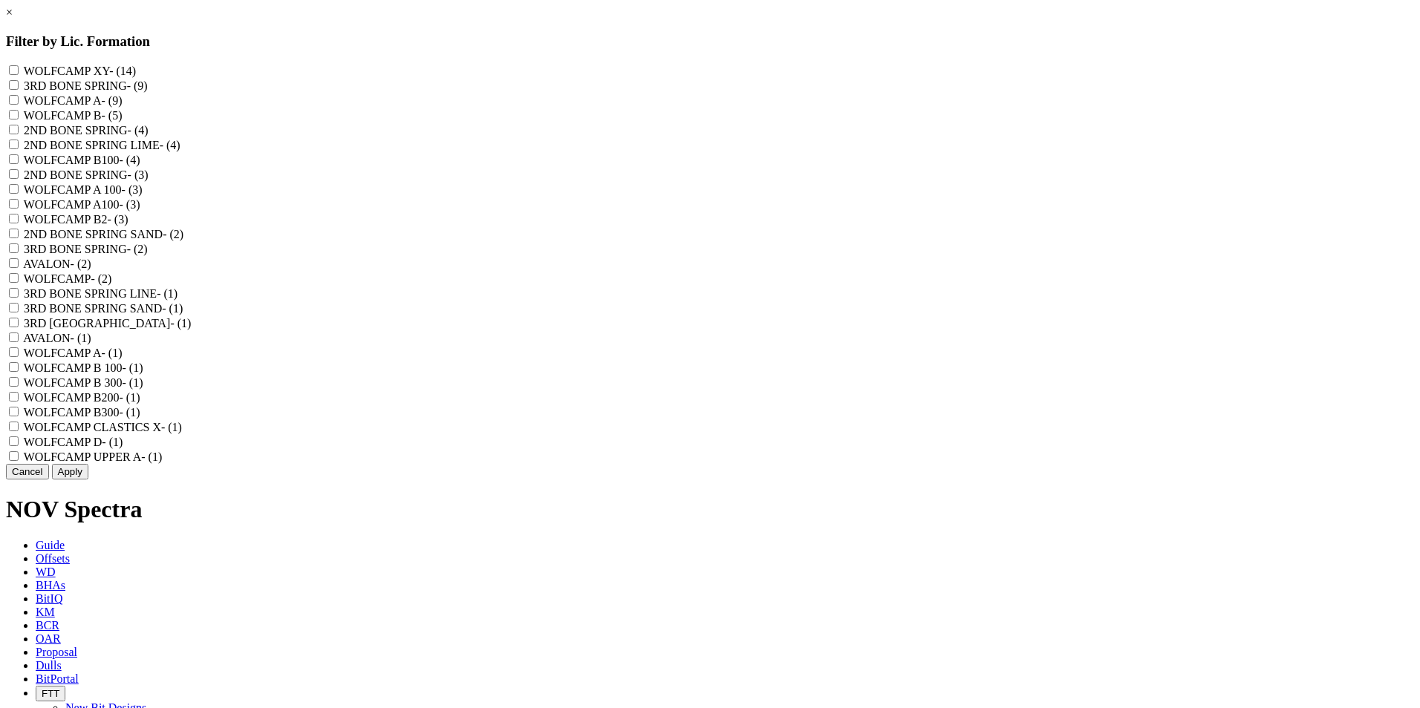
click at [617, 256] on div "3RD BONE SPRING - (2)" at bounding box center [710, 248] width 1408 height 15
click at [19, 268] on input "AVALON - (2)" at bounding box center [14, 263] width 10 height 10
checkbox input "true"
click at [19, 342] on "AVALON - (1)" at bounding box center [14, 338] width 10 height 10
checkbox "true"
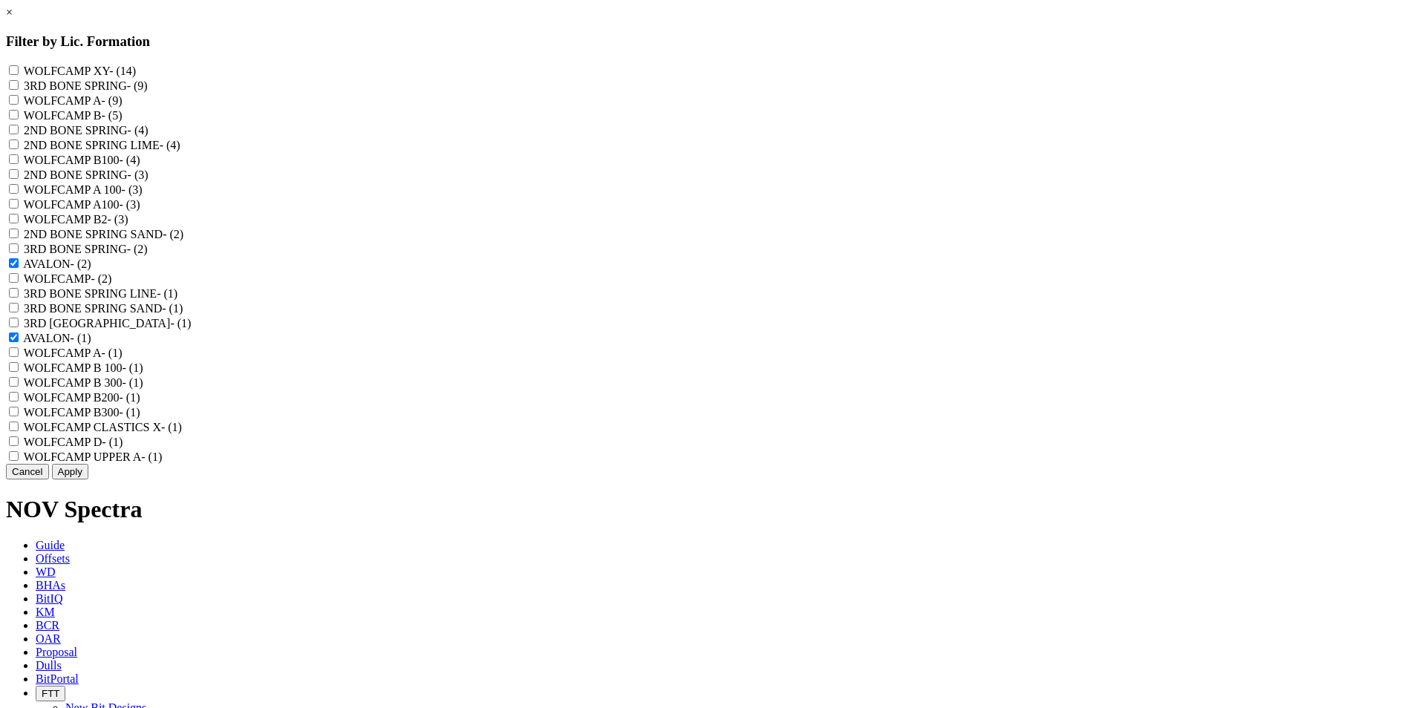
click at [88, 480] on button "Apply" at bounding box center [70, 472] width 36 height 16
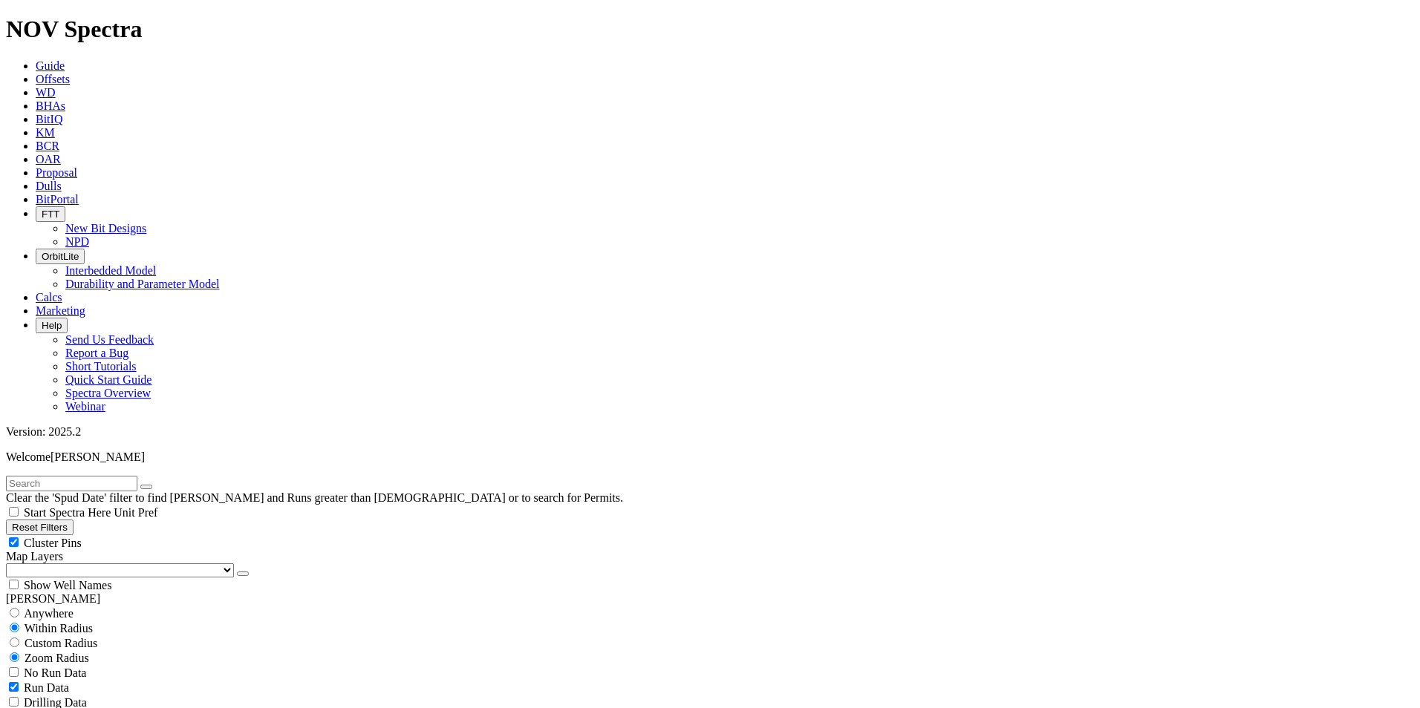
scroll to position [891, 0]
type input "2"
type input "1000"
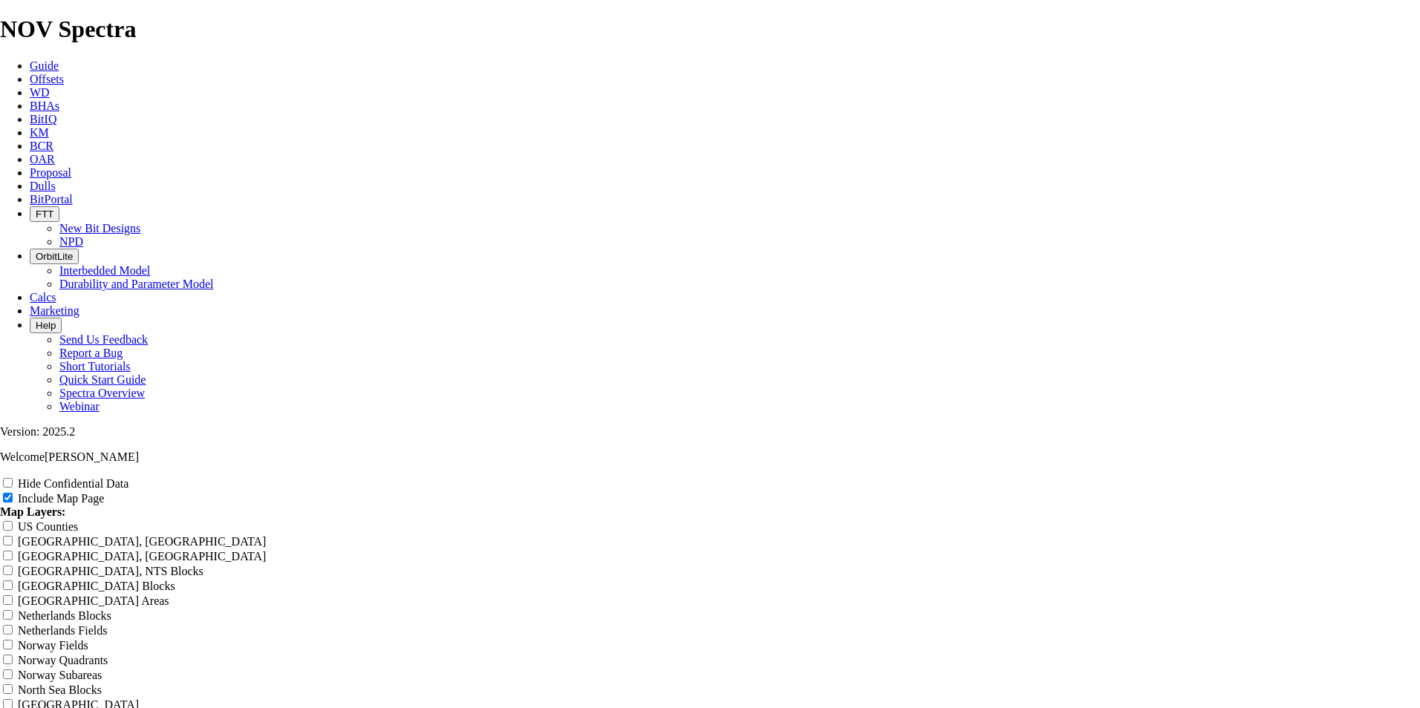
drag, startPoint x: 936, startPoint y: 225, endPoint x: 928, endPoint y: 224, distance: 8.2
type input "100"
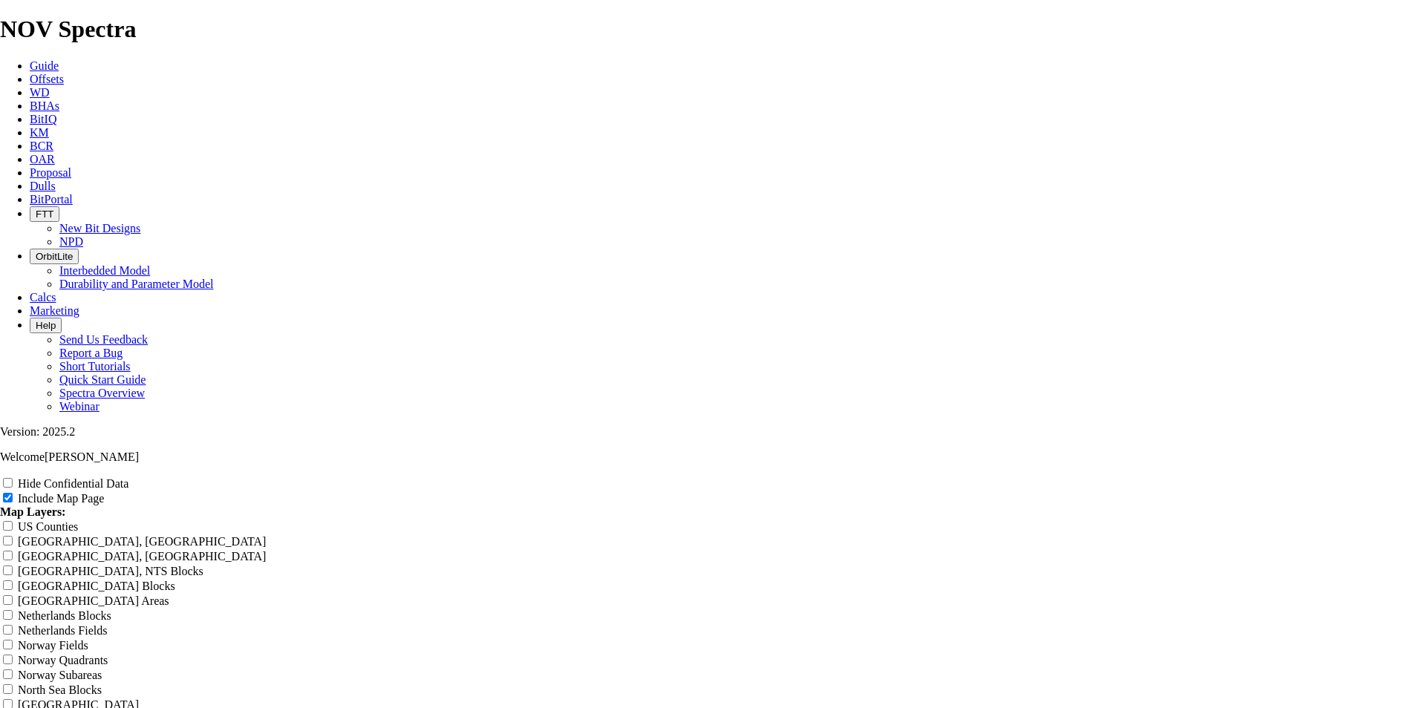
scroll to position [0, 0]
drag, startPoint x: 610, startPoint y: 225, endPoint x: 588, endPoint y: 220, distance: 22.1
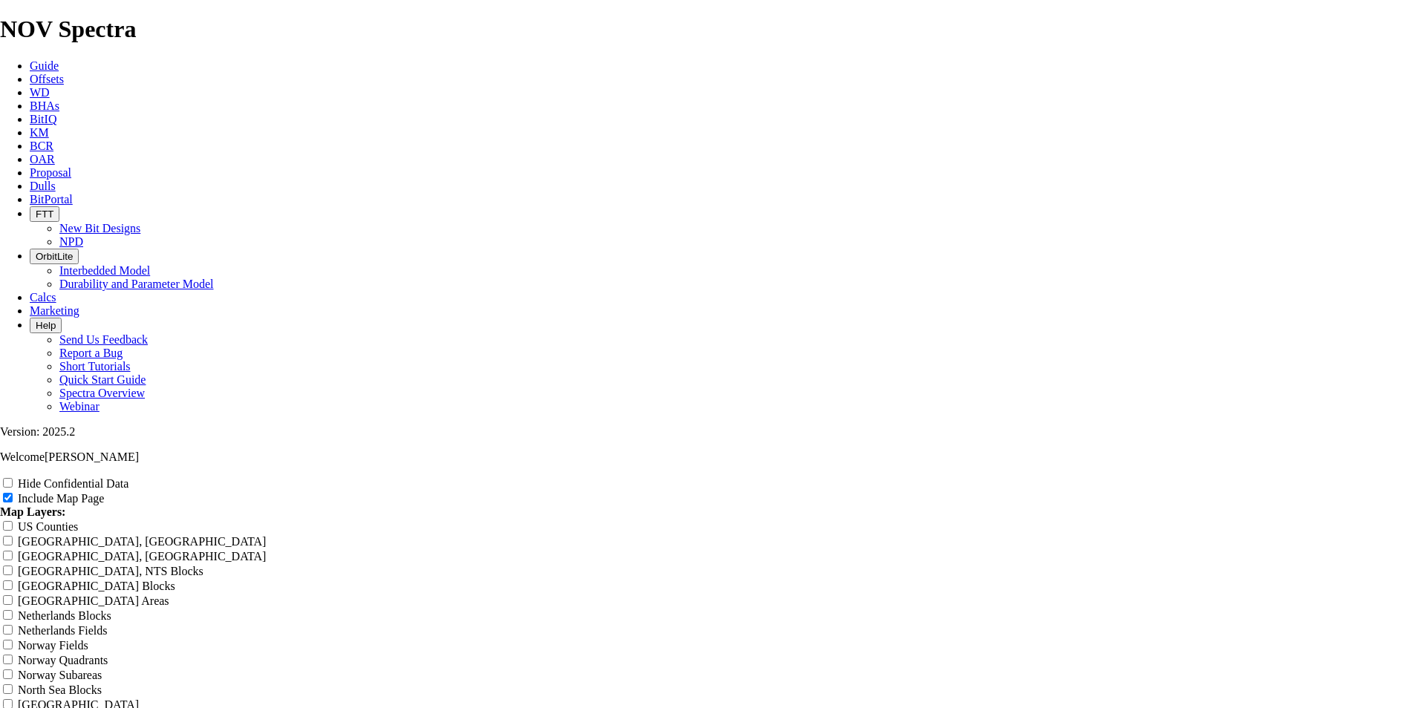
scroll to position [0, 0]
drag, startPoint x: 590, startPoint y: 223, endPoint x: 580, endPoint y: 223, distance: 9.7
drag, startPoint x: 607, startPoint y: 224, endPoint x: 628, endPoint y: 226, distance: 21.6
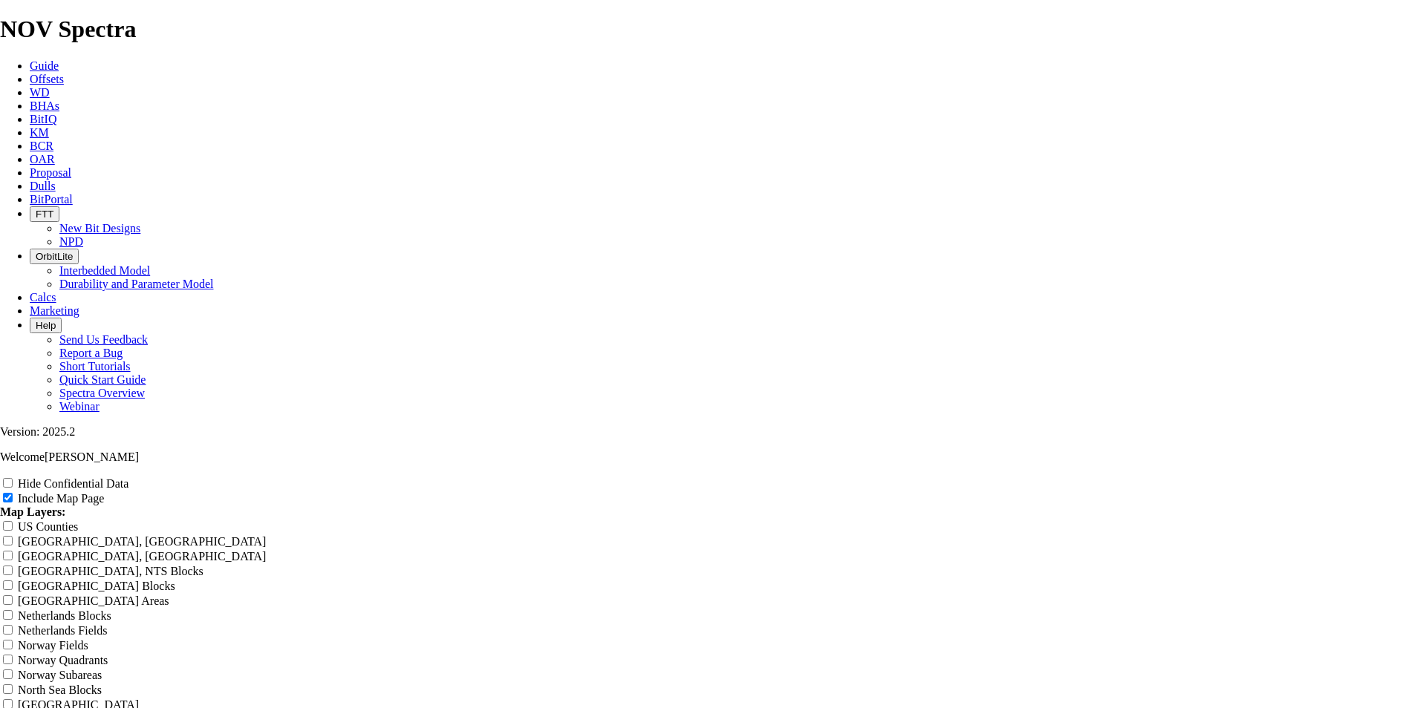
type input "2"
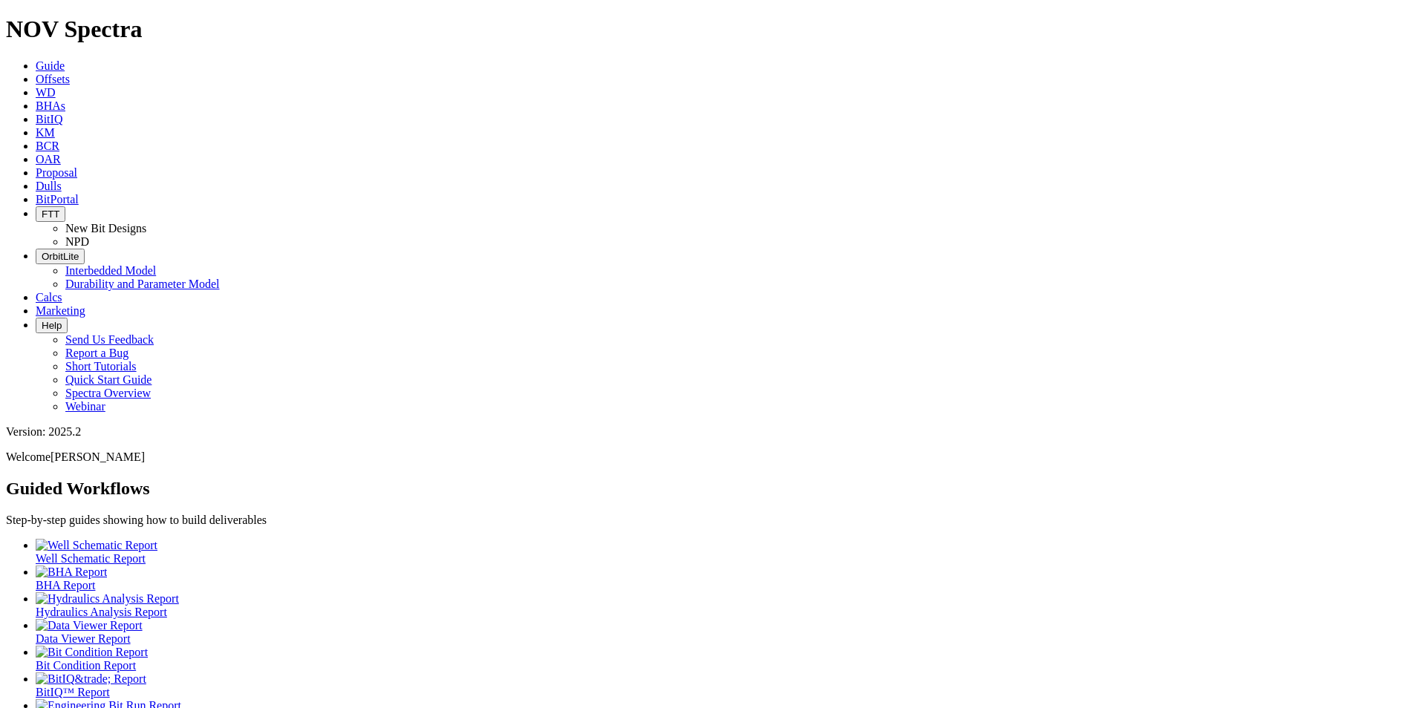
click at [36, 180] on icon at bounding box center [36, 186] width 0 height 13
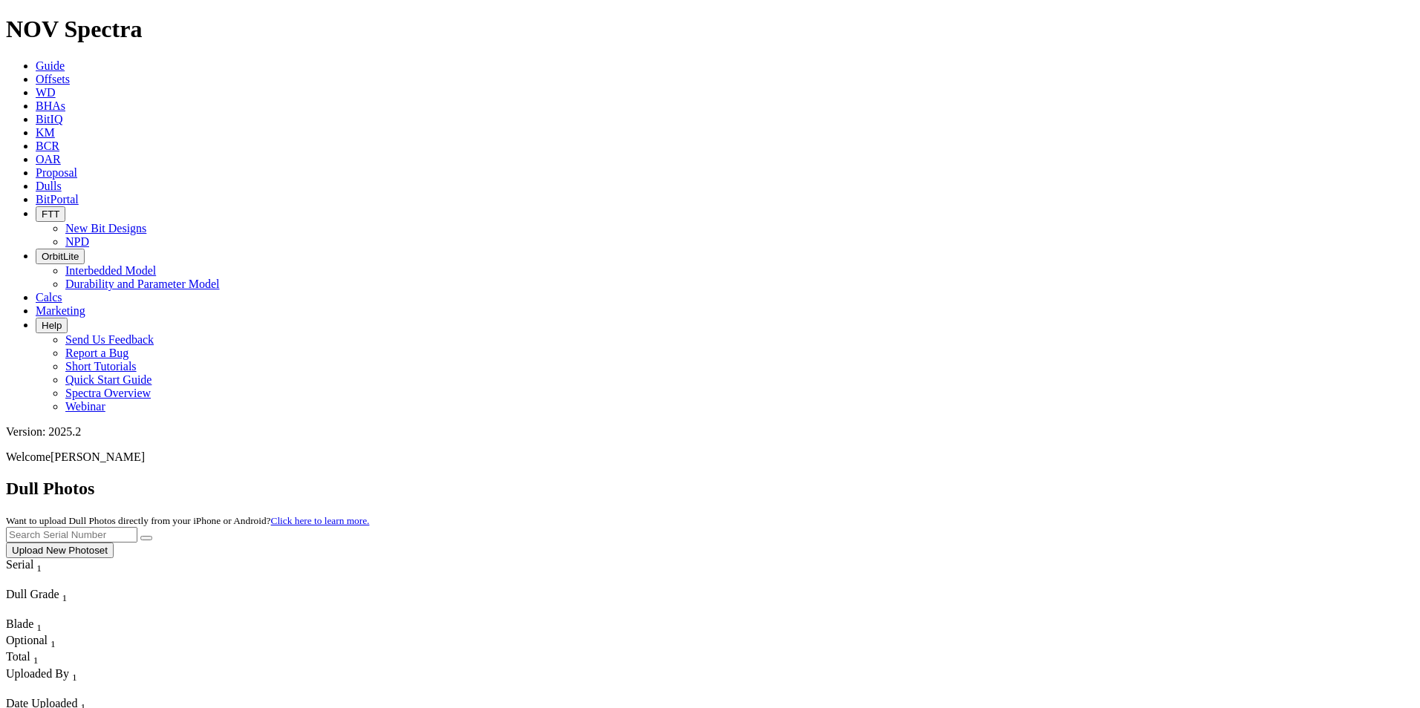
click at [137, 527] on input "text" at bounding box center [71, 535] width 131 height 16
type input "A316251"
click at [152, 536] on button "submit" at bounding box center [146, 538] width 12 height 4
